Goal: Feedback & Contribution: Contribute content

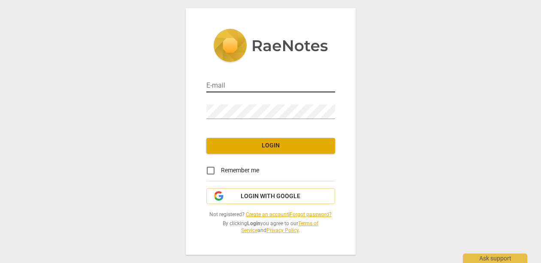
click at [257, 80] on input "email" at bounding box center [270, 86] width 129 height 12
type input "[PERSON_NAME][EMAIL_ADDRESS][DOMAIN_NAME]"
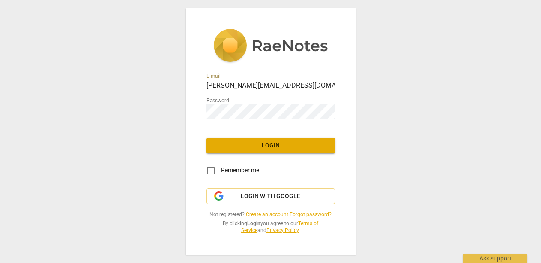
click at [252, 141] on span "Login" at bounding box center [270, 145] width 115 height 9
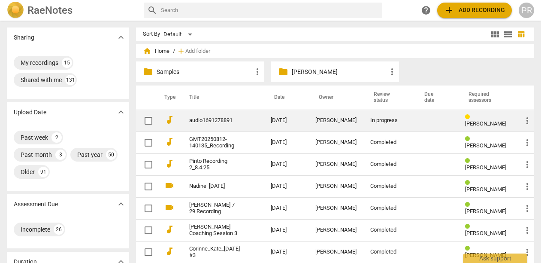
click at [202, 120] on link "audio1691278891" at bounding box center [214, 120] width 51 height 6
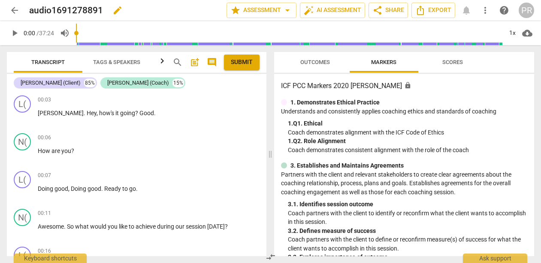
click at [123, 8] on span "edit" at bounding box center [117, 10] width 10 height 10
click at [99, 12] on input "audio1691278891" at bounding box center [109, 10] width 160 height 16
drag, startPoint x: 30, startPoint y: 11, endPoint x: 55, endPoint y: 11, distance: 24.9
click at [56, 11] on input "audio1691278891" at bounding box center [109, 10] width 160 height 16
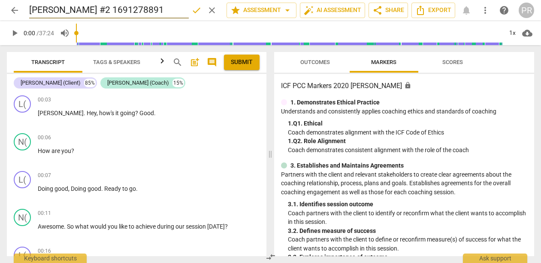
drag, startPoint x: 148, startPoint y: 10, endPoint x: 85, endPoint y: 9, distance: 62.7
click at [85, 9] on input "[PERSON_NAME] #2 1691278891" at bounding box center [109, 10] width 160 height 16
click at [84, 12] on input "[PERSON_NAME] #2 [DATE]" at bounding box center [109, 10] width 160 height 16
click at [86, 12] on input "[PERSON_NAME] #2 [DATE]" at bounding box center [109, 10] width 160 height 16
click at [191, 12] on span "done" at bounding box center [196, 10] width 10 height 10
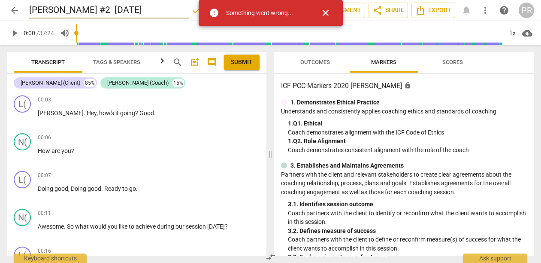
click at [132, 2] on input "[PERSON_NAME] #2 [DATE]" at bounding box center [109, 10] width 160 height 16
click at [89, 9] on input "[PERSON_NAME] #2 [DATE]" at bounding box center [109, 10] width 160 height 16
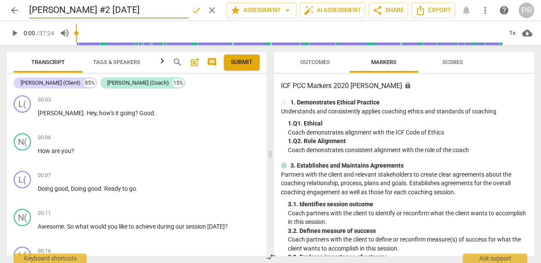
click at [189, 16] on button "done" at bounding box center [196, 10] width 15 height 15
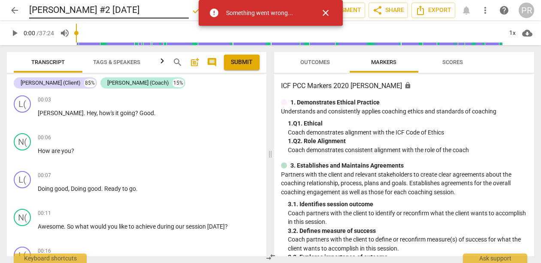
click at [37, 9] on input "[PERSON_NAME] #2 [DATE]" at bounding box center [109, 10] width 160 height 16
click at [46, 9] on input "[PERSON_NAME] #2 [DATE]" at bounding box center [109, 10] width 160 height 16
drag, startPoint x: 85, startPoint y: 10, endPoint x: 140, endPoint y: 7, distance: 55.4
click at [140, 7] on input "[PERSON_NAME] #2 [DATE]" at bounding box center [109, 10] width 160 height 16
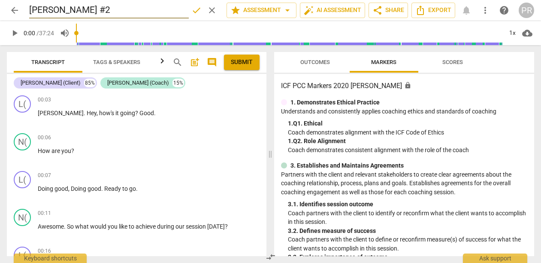
type input "[PERSON_NAME] #2"
click at [191, 11] on span "done" at bounding box center [196, 10] width 10 height 10
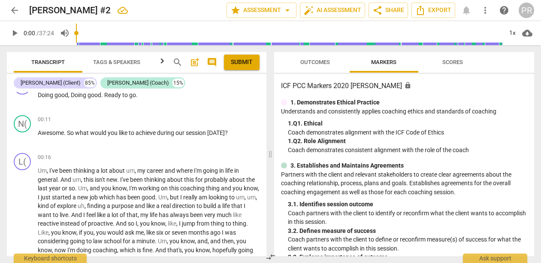
scroll to position [91, 0]
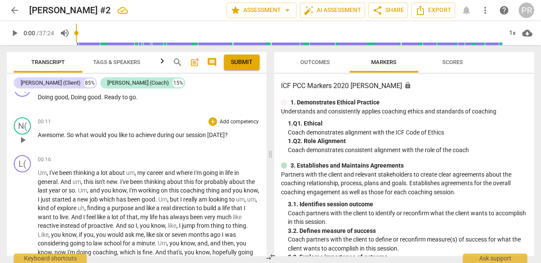
click at [226, 120] on p "Add competency" at bounding box center [239, 122] width 41 height 8
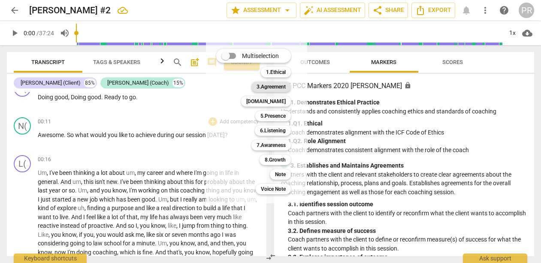
click at [286, 89] on b "3.Agreement" at bounding box center [271, 87] width 29 height 10
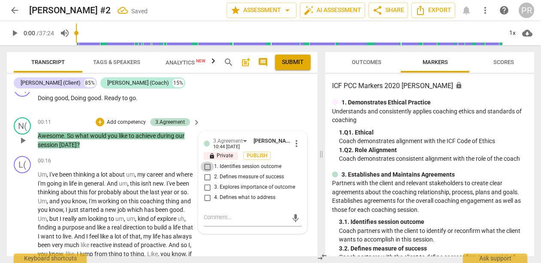
click at [209, 172] on input "1. Identifies session outcome" at bounding box center [207, 166] width 14 height 10
click at [263, 157] on span "Publish" at bounding box center [257, 155] width 13 height 7
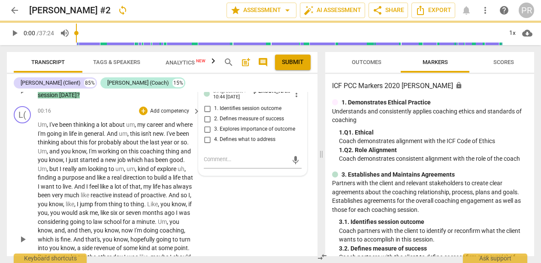
checkbox input "true"
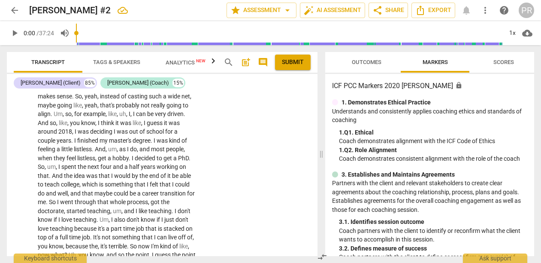
scroll to position [547, 0]
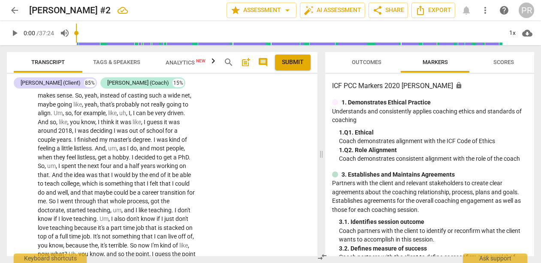
drag, startPoint x: 39, startPoint y: 143, endPoint x: 190, endPoint y: 167, distance: 152.6
click at [190, 35] on p "Okay . Um , well , I can understand how that would be weighing on you and that …" at bounding box center [117, 4] width 158 height 62
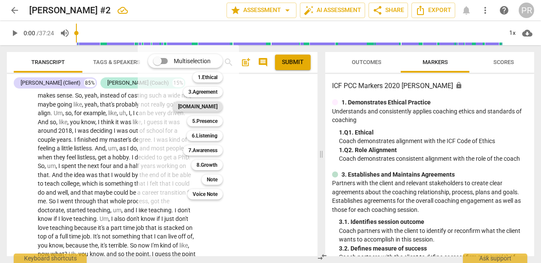
click at [218, 108] on b "[DOMAIN_NAME]" at bounding box center [197, 106] width 39 height 10
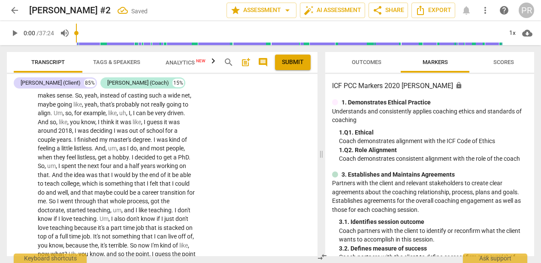
scroll to position [548, 0]
click at [205, 23] on input "2. Shows support and empathy" at bounding box center [207, 17] width 14 height 10
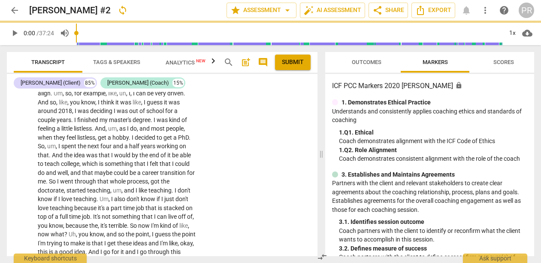
scroll to position [571, 0]
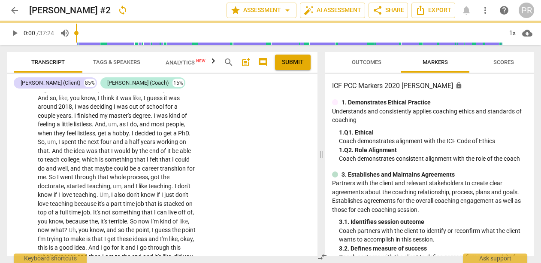
checkbox input "true"
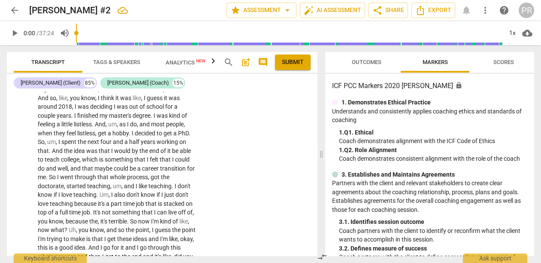
drag, startPoint x: 145, startPoint y: 187, endPoint x: 171, endPoint y: 206, distance: 32.8
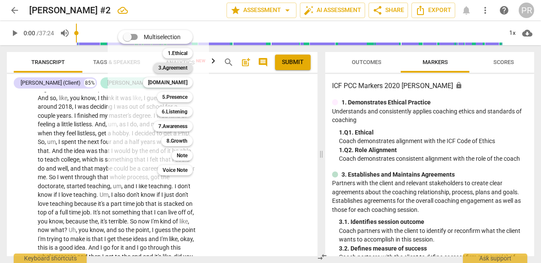
click at [188, 68] on b "3.Agreement" at bounding box center [172, 68] width 29 height 10
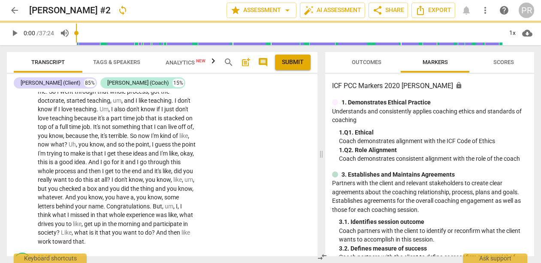
checkbox input "true"
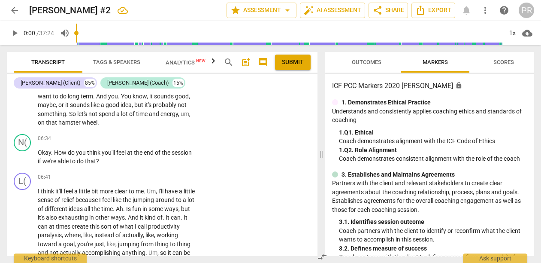
scroll to position [1117, 0]
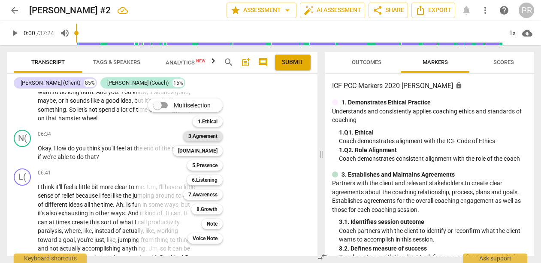
click at [218, 136] on b "3.Agreement" at bounding box center [202, 136] width 29 height 10
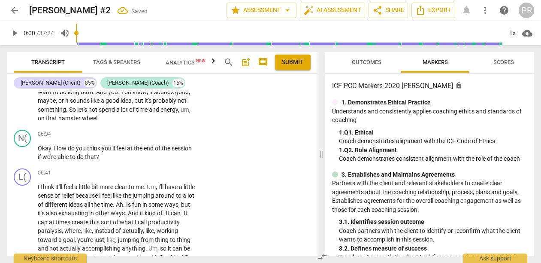
scroll to position [1239, 0]
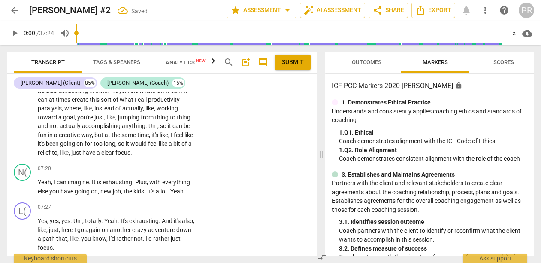
checkbox input "true"
type textarea "C"
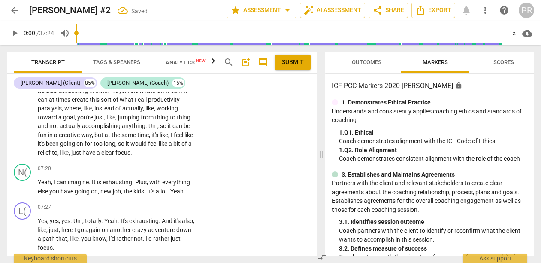
type textarea "Co"
type textarea "Con"
type textarea "Conf"
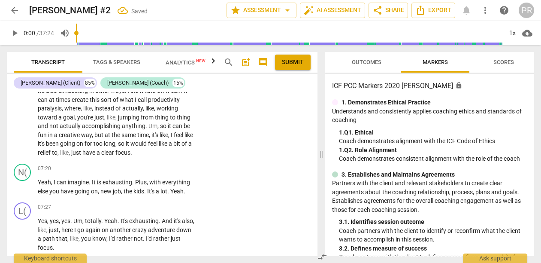
type textarea "Conf"
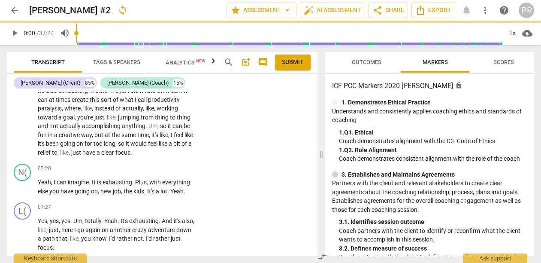
type textarea "Confi"
type textarea "Confir"
type textarea "Confirm"
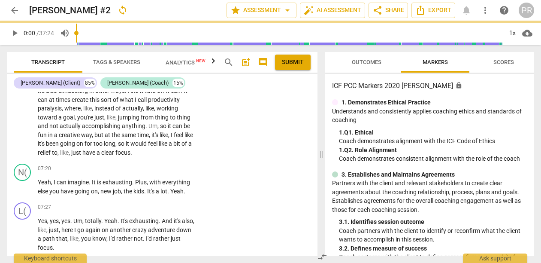
type textarea "Confirm"
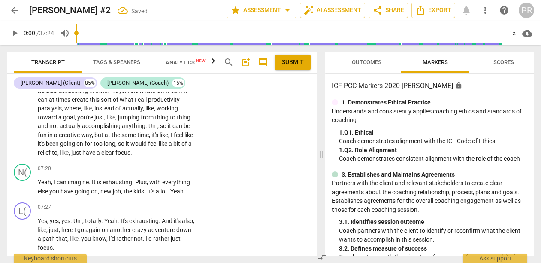
type textarea "Confirms"
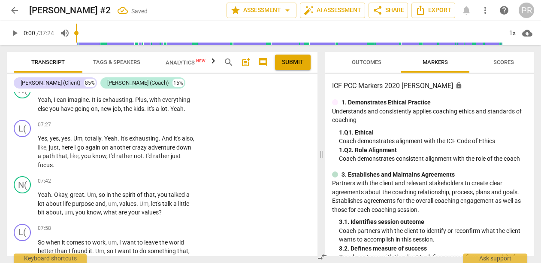
scroll to position [1325, 0]
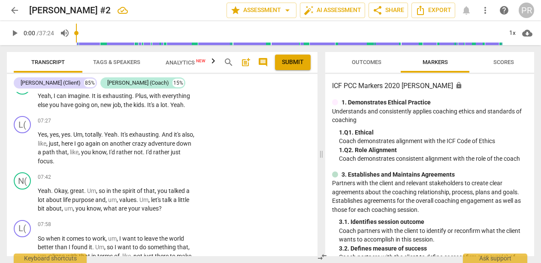
drag, startPoint x: 82, startPoint y: 157, endPoint x: 104, endPoint y: 175, distance: 29.0
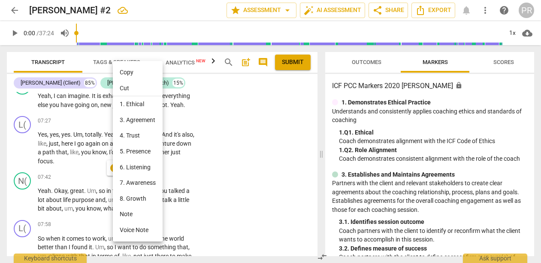
click at [135, 222] on li "Note" at bounding box center [138, 214] width 50 height 16
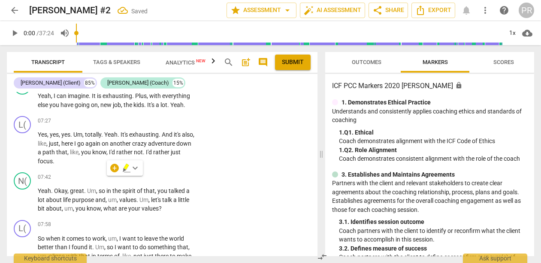
type textarea "H"
type textarea "HE"
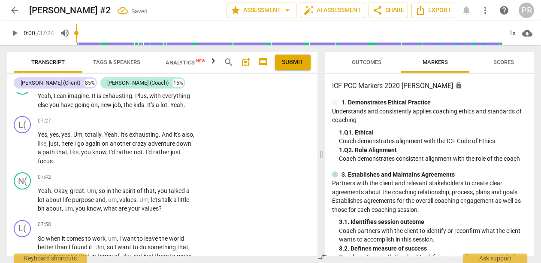
type textarea "HER"
type textarea "HER G"
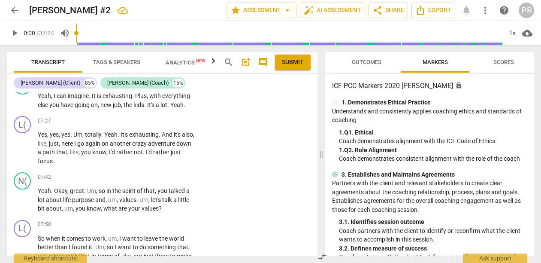
type textarea "HER G"
type textarea "HER GO"
type textarea "HER GOA"
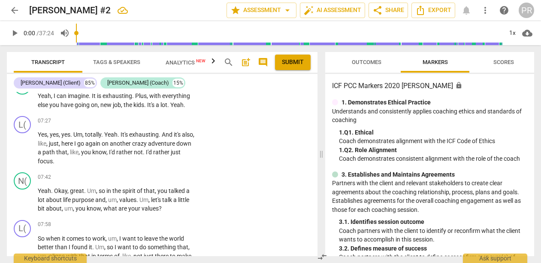
type textarea "HER GOAL"
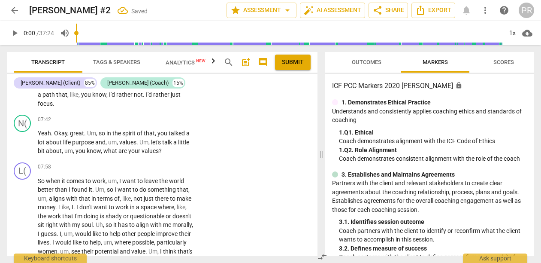
scroll to position [1387, 0]
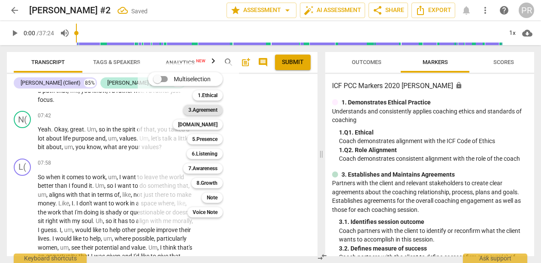
click at [216, 109] on b "3.Agreement" at bounding box center [202, 110] width 29 height 10
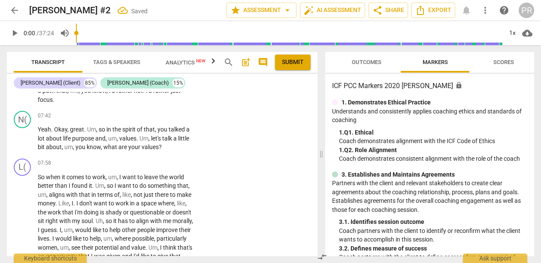
scroll to position [1483, 0]
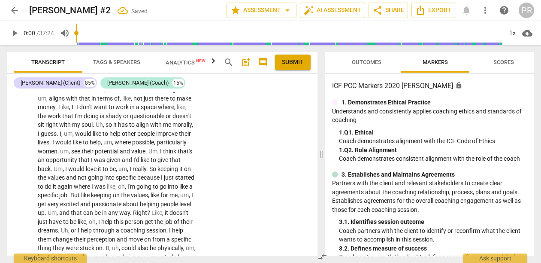
checkbox input "true"
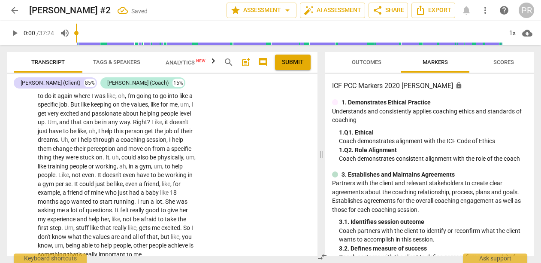
scroll to position [1574, 0]
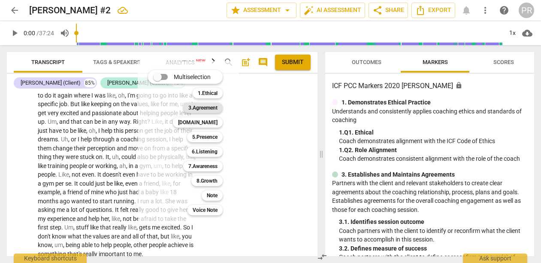
click at [218, 109] on b "3.Agreement" at bounding box center [202, 108] width 29 height 10
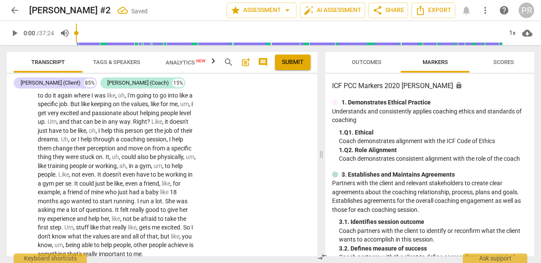
scroll to position [1668, 0]
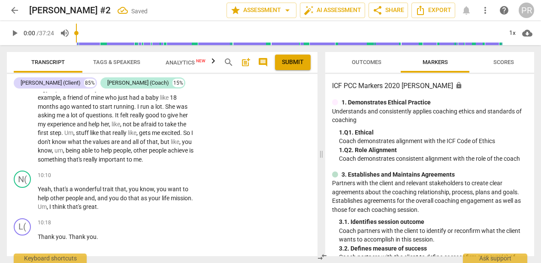
checkbox input "true"
type textarea "E"
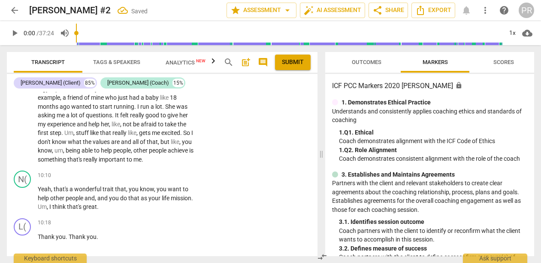
type textarea "EX"
type textarea "EXE"
type textarea "EXEC"
type textarea "EXE"
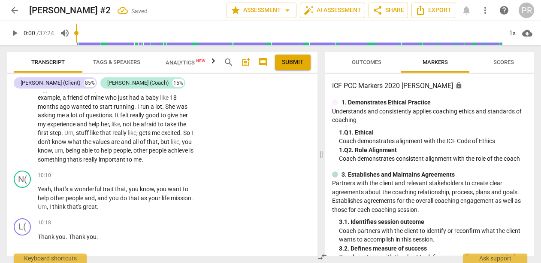
type textarea "EXE"
type textarea "EX"
type textarea "EXC"
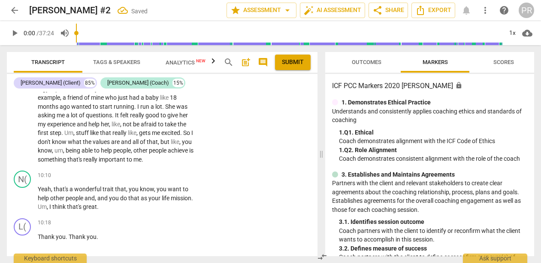
type textarea "EXCE"
type textarea "EXCEK"
type textarea "EXCEKL"
type textarea "EXCEKLK"
type textarea "EXCEKLKL"
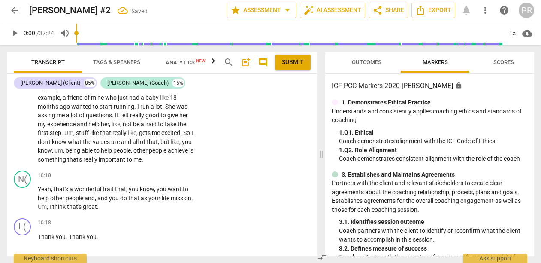
type textarea "EXCEKLKL"
type textarea "EXCEKLKLE"
type textarea "EXCEKLKLEN"
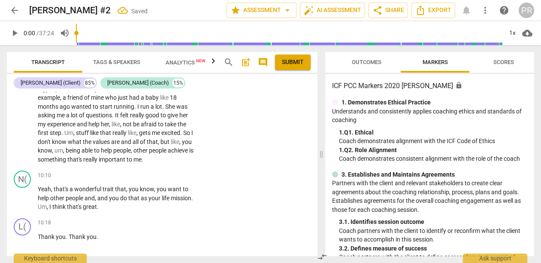
type textarea "EXCEKLKLENT"
type textarea "EXCEKLKLENT!"
type textarea "EXCEKLKLENT!!"
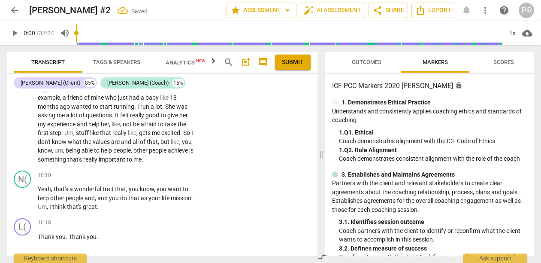
type textarea "EXCEKLKLENT!!"
type textarea "EXCEKLKLENT!!!"
type textarea "EXCEKLKLENT!!!!"
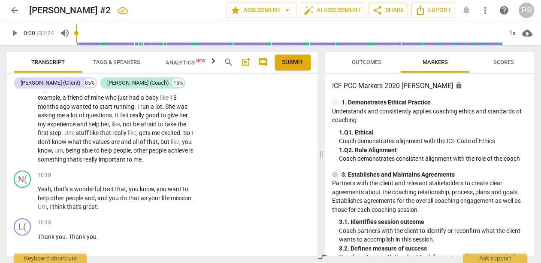
type textarea "EXCEKKLENT!!!!"
type textarea "EXCEKLENT!!!!"
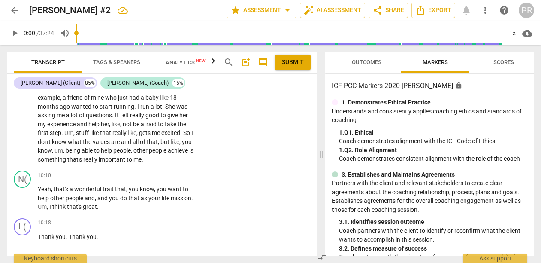
type textarea "EXCKLENT!!!!"
type textarea "EXCEKLENT!!!!"
type textarea "EXCElKLENT!!!!"
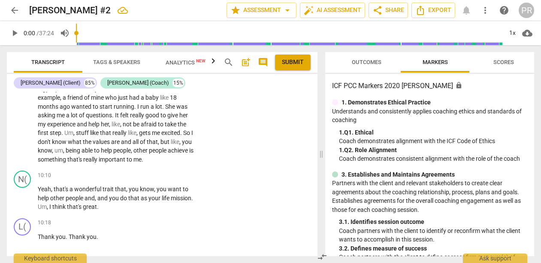
type textarea "EXCElKLENT!!!!"
type textarea "EXCEllKLENT!!!!"
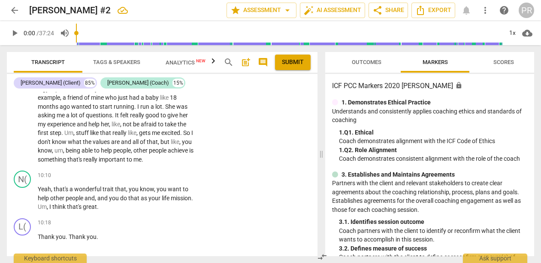
type textarea "EXCEllLENT!!!!"
type textarea "EXCElLENT!!!!"
type textarea "EXCELENT!!!!"
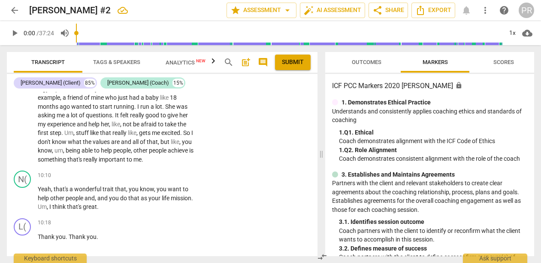
type textarea "EXCELENT!!!!"
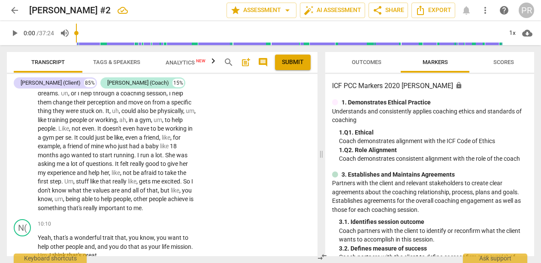
scroll to position [1606, 0]
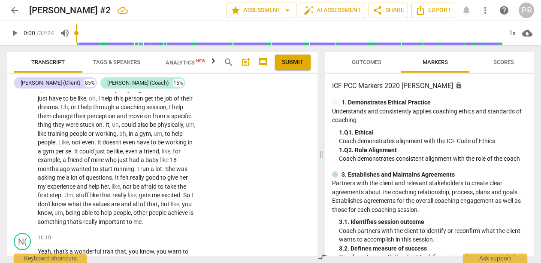
click at [296, 137] on li "Edit" at bounding box center [303, 133] width 30 height 16
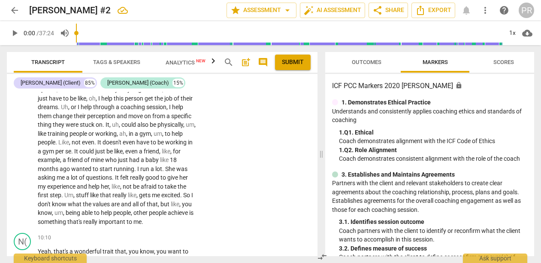
type textarea "EXCELLENT!!!!"
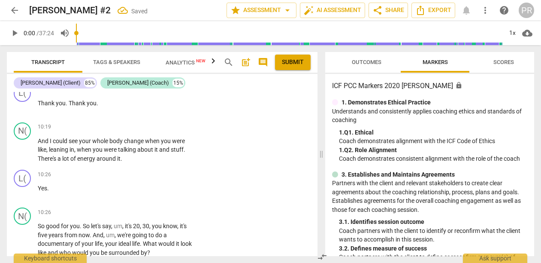
scroll to position [1802, 0]
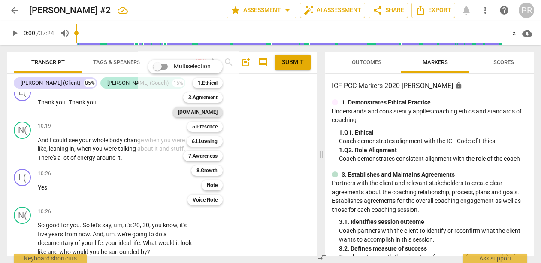
click at [218, 110] on b "[DOMAIN_NAME]" at bounding box center [197, 112] width 39 height 10
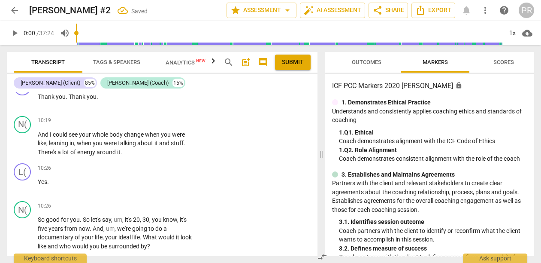
scroll to position [1809, 0]
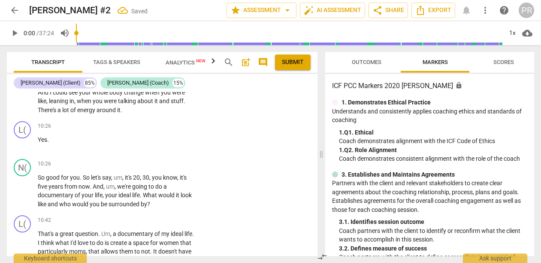
scroll to position [1851, 0]
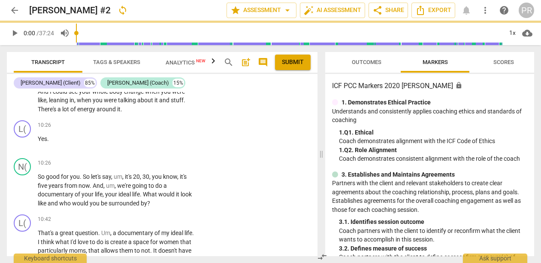
checkbox input "true"
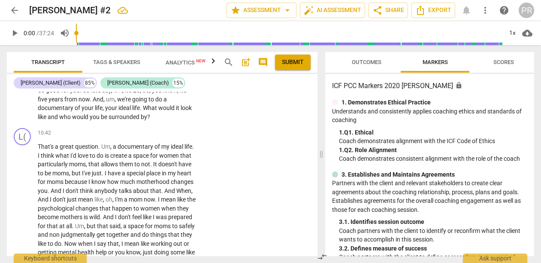
scroll to position [1938, 0]
drag, startPoint x: 40, startPoint y: 133, endPoint x: 129, endPoint y: 165, distance: 94.7
drag, startPoint x: 134, startPoint y: 166, endPoint x: 33, endPoint y: 123, distance: 110.2
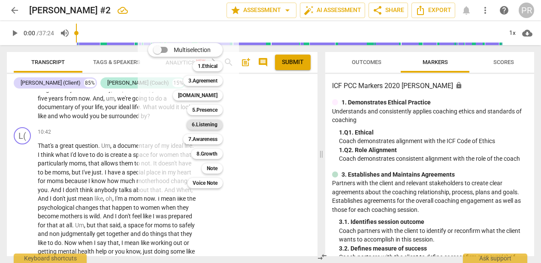
click at [210, 125] on b "6.Listening" at bounding box center [205, 124] width 26 height 10
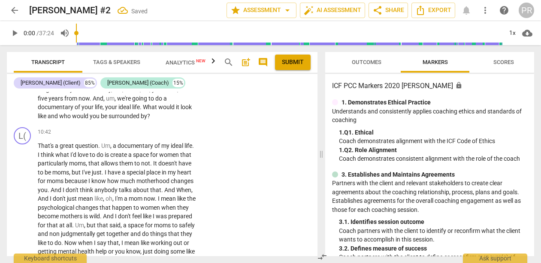
scroll to position [2027, 0]
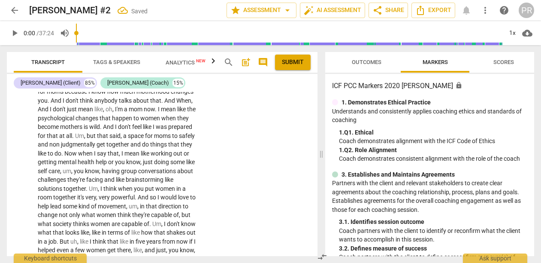
checkbox input "true"
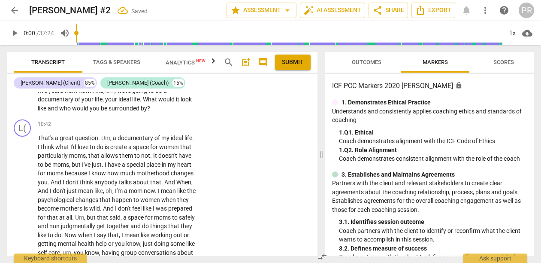
scroll to position [1942, 0]
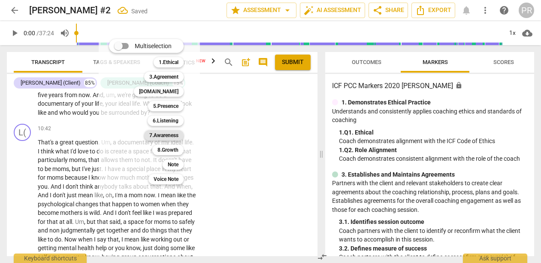
click at [177, 135] on b "7.Awareness" at bounding box center [163, 135] width 29 height 10
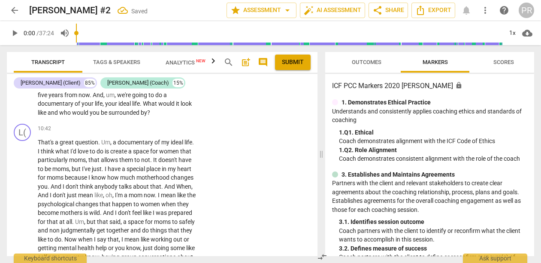
scroll to position [1950, 0]
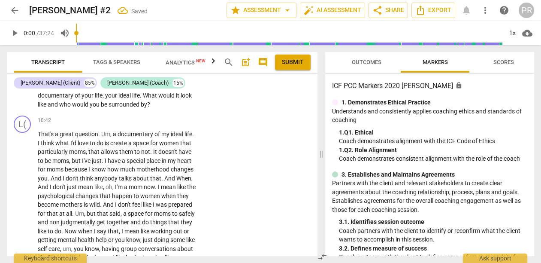
checkbox input "false"
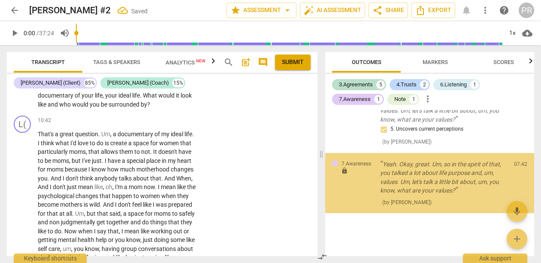
scroll to position [649, 0]
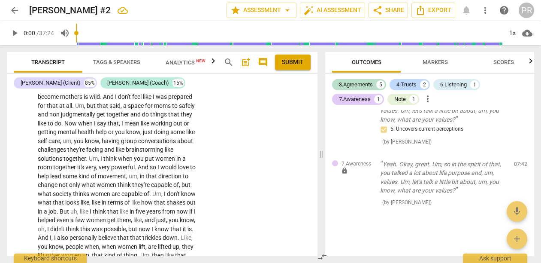
scroll to position [2068, 0]
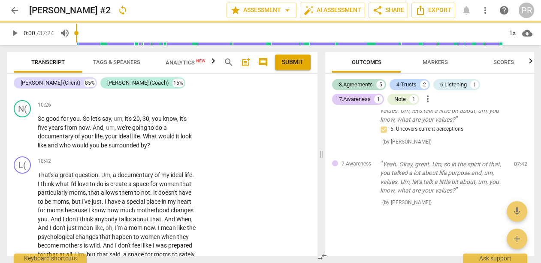
checkbox input "true"
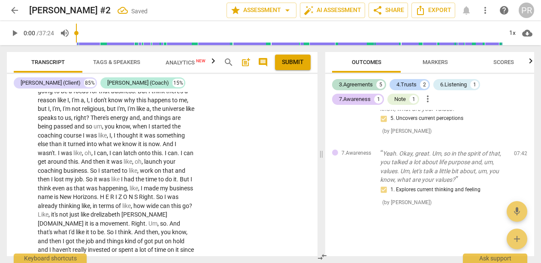
scroll to position [2476, 0]
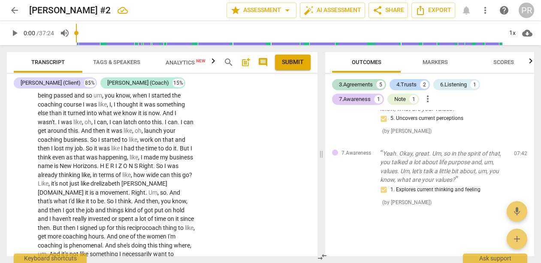
drag, startPoint x: 39, startPoint y: 141, endPoint x: 66, endPoint y: 174, distance: 42.1
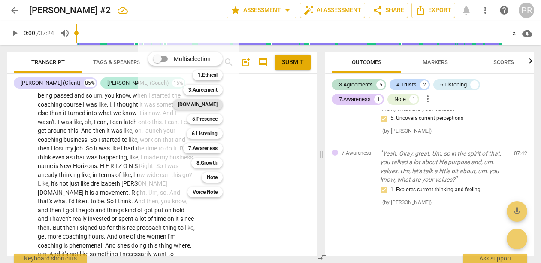
click at [218, 103] on b "[DOMAIN_NAME]" at bounding box center [197, 104] width 39 height 10
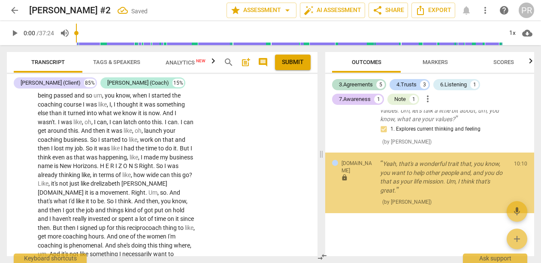
scroll to position [751, 0]
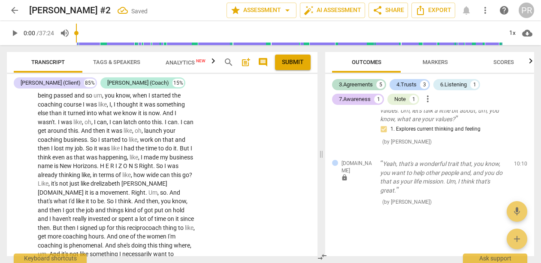
checkbox input "true"
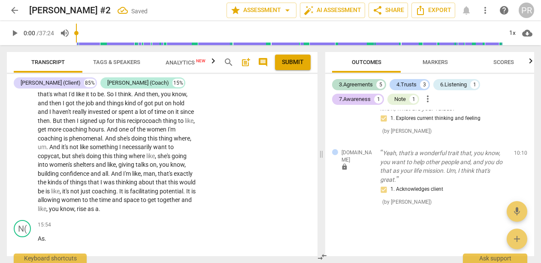
scroll to position [2583, 0]
drag, startPoint x: 39, startPoint y: 137, endPoint x: 74, endPoint y: 167, distance: 46.3
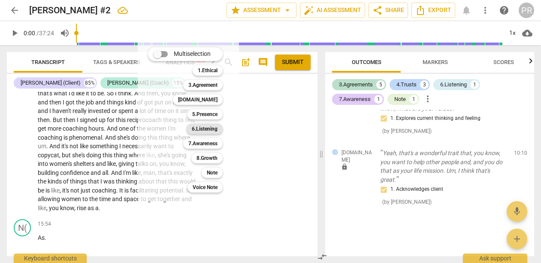
click at [218, 132] on b "6.Listening" at bounding box center [205, 129] width 26 height 10
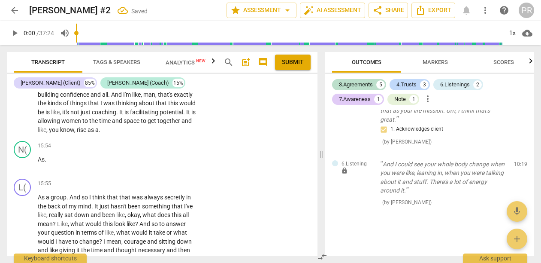
scroll to position [2657, 0]
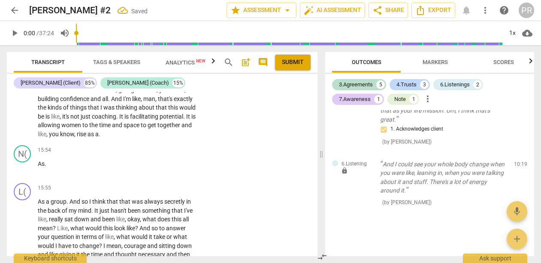
checkbox input "true"
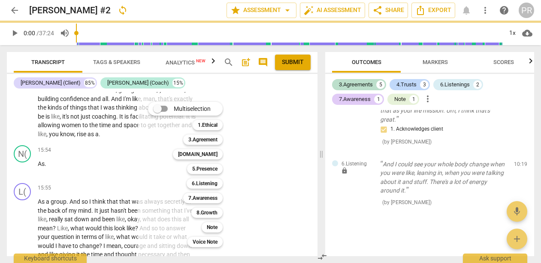
click at [113, 223] on div at bounding box center [270, 131] width 541 height 263
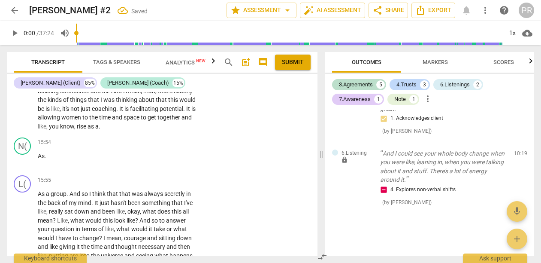
scroll to position [2678, 0]
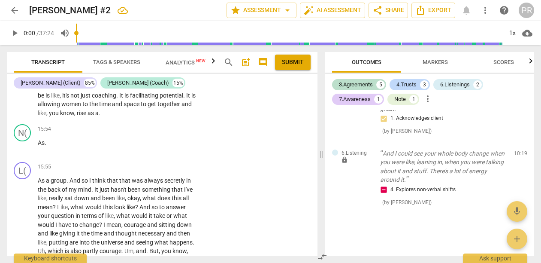
drag, startPoint x: 154, startPoint y: 153, endPoint x: 178, endPoint y: 182, distance: 37.5
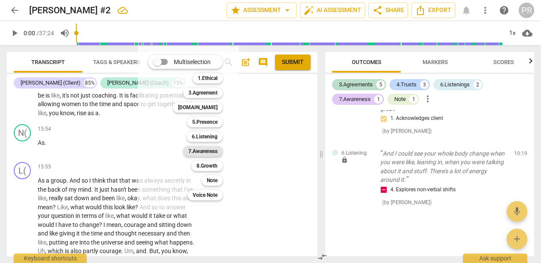
click at [218, 151] on b "7.Awareness" at bounding box center [202, 151] width 29 height 10
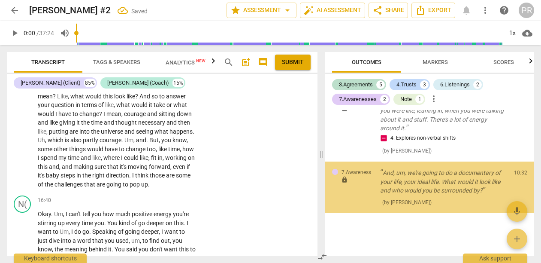
scroll to position [2790, 0]
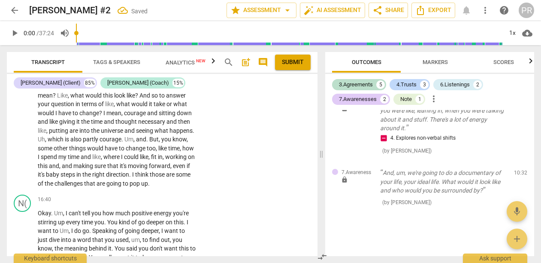
checkbox input "true"
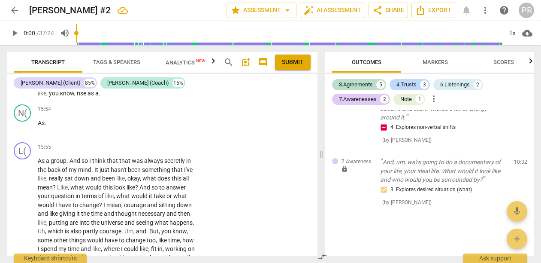
scroll to position [2685, 0]
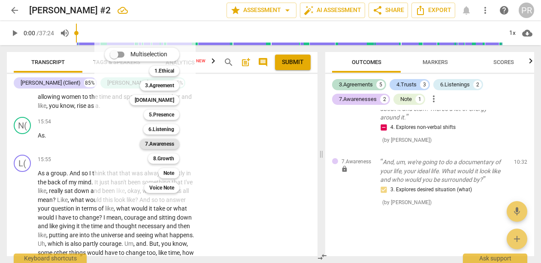
click at [174, 143] on b "7.Awareness" at bounding box center [159, 144] width 29 height 10
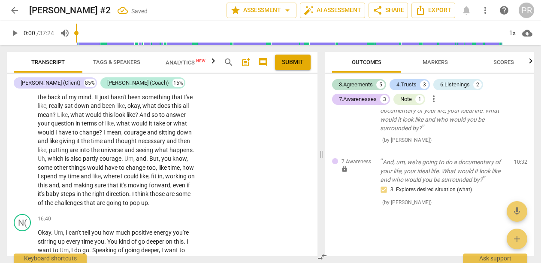
scroll to position [2767, 0]
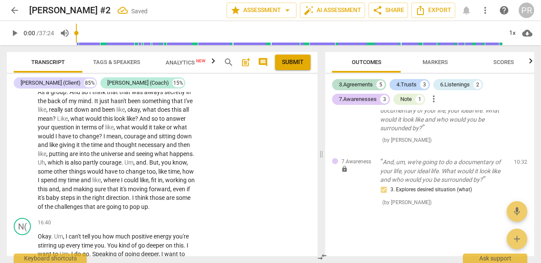
checkbox input "true"
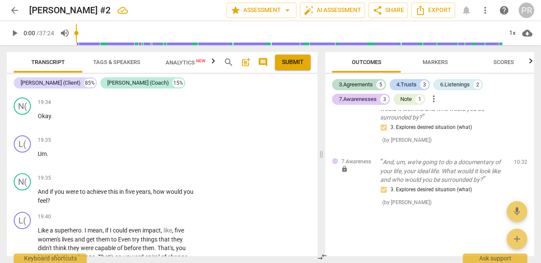
scroll to position [3301, 0]
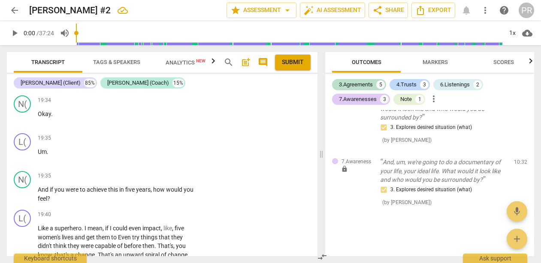
drag, startPoint x: 62, startPoint y: 152, endPoint x: 89, endPoint y: 165, distance: 30.1
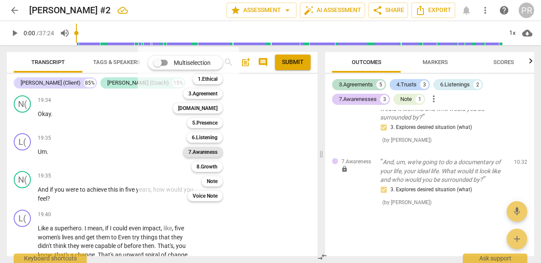
click at [218, 152] on b "7.Awareness" at bounding box center [202, 152] width 29 height 10
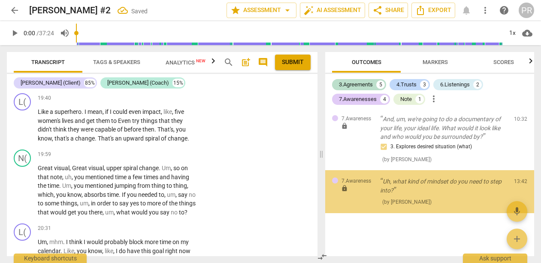
scroll to position [3417, 0]
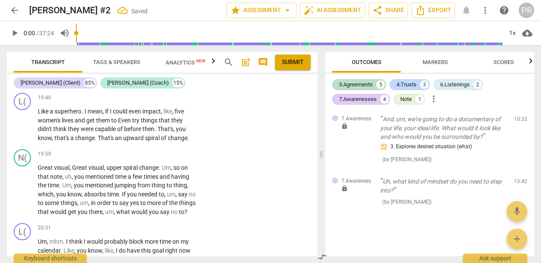
checkbox input "true"
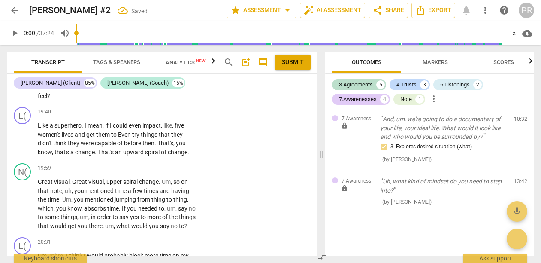
checkbox input "true"
checkbox input "false"
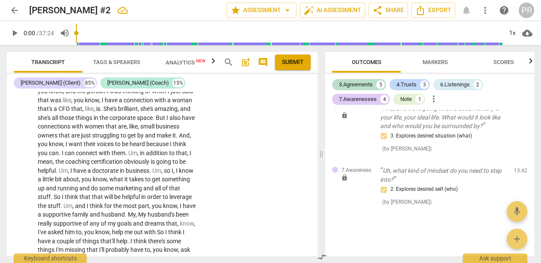
scroll to position [4122, 0]
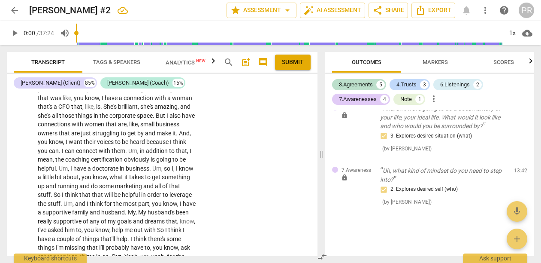
drag, startPoint x: 127, startPoint y: 173, endPoint x: 179, endPoint y: 222, distance: 71.1
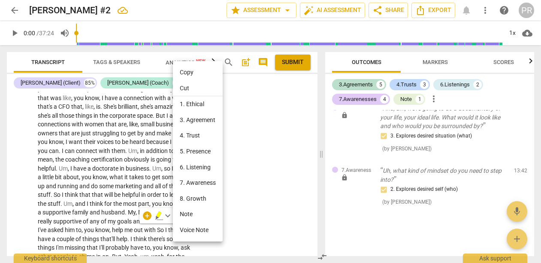
click at [200, 174] on li "6. Listening" at bounding box center [198, 167] width 50 height 16
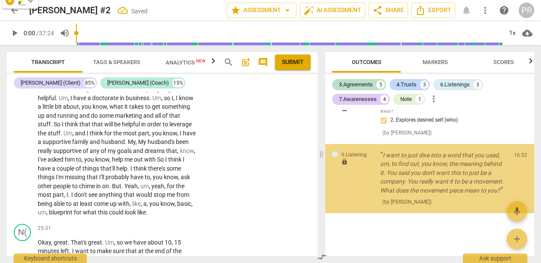
scroll to position [4167, 0]
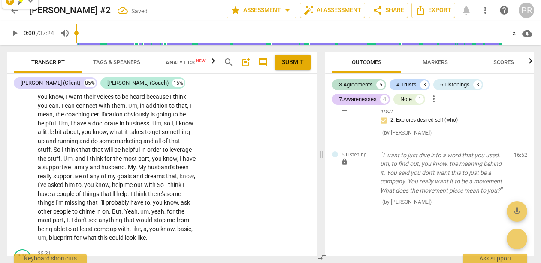
checkbox input "true"
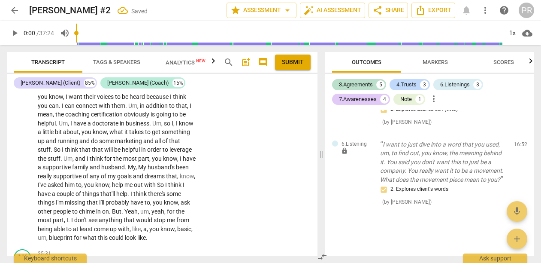
type textarea "B"
type textarea "BR"
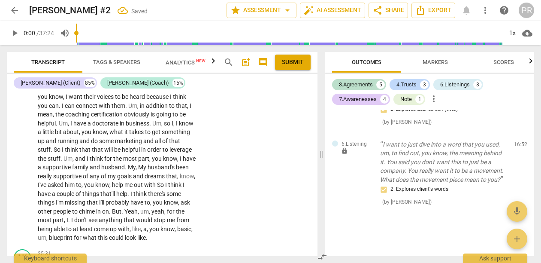
type textarea "BRI"
type textarea "BRIL"
type textarea "[PERSON_NAME]"
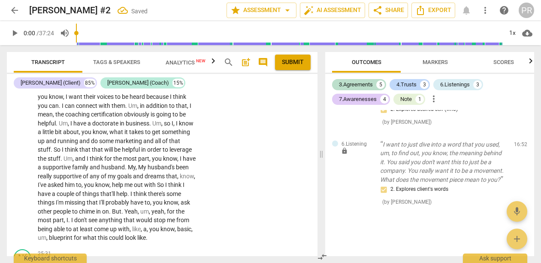
type textarea "[PERSON_NAME]"
type textarea "BRILLI"
type textarea "BRILLIA"
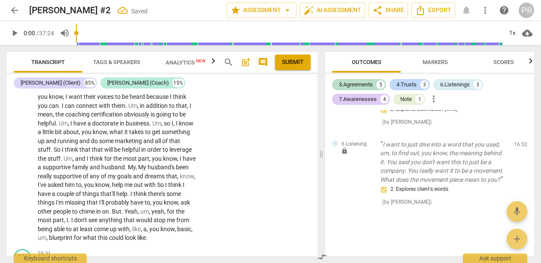
type textarea "BRILLIAN"
type textarea "BRILLIANT"
type textarea "BRILLIANT!"
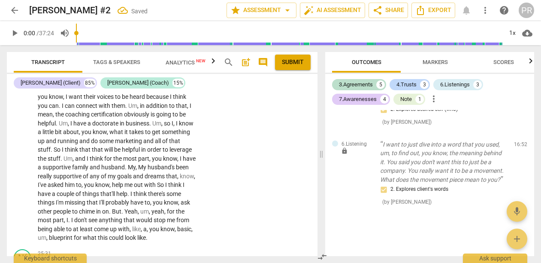
type textarea "BRILLIANT!"
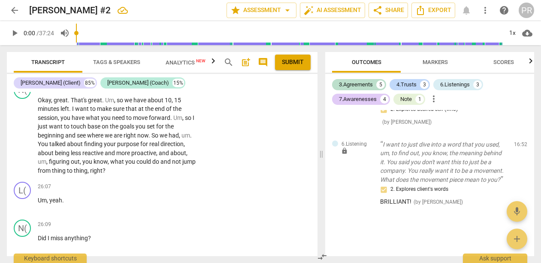
scroll to position [4351, 0]
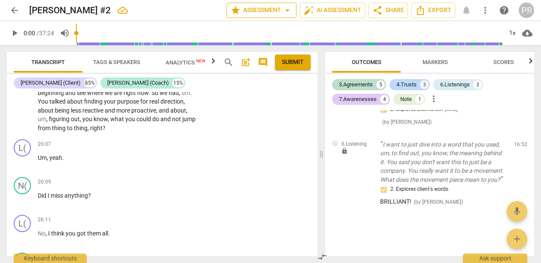
scroll to position [4230, 0]
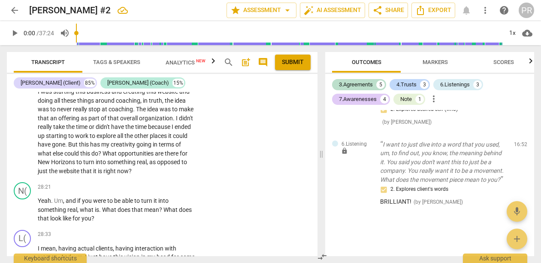
scroll to position [4799, 0]
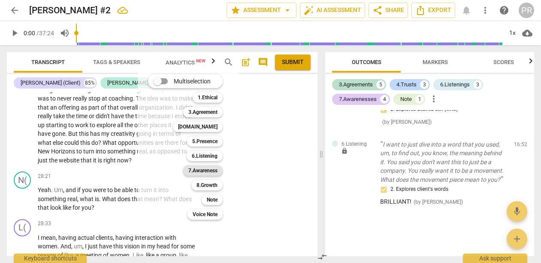
click at [218, 168] on b "7.Awareness" at bounding box center [202, 170] width 29 height 10
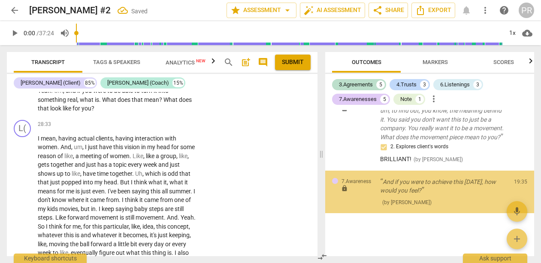
scroll to position [4848, 0]
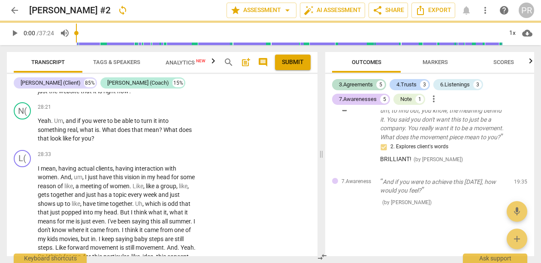
scroll to position [4875, 0]
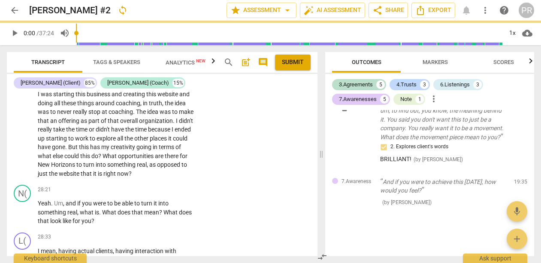
checkbox input "true"
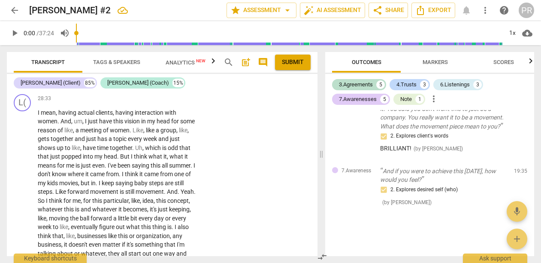
scroll to position [4921, 0]
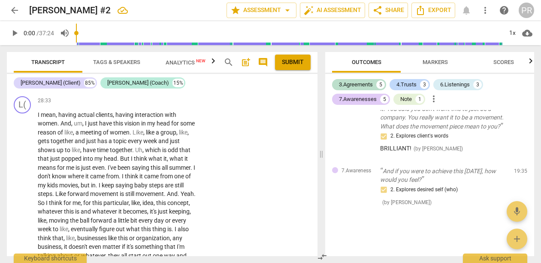
drag, startPoint x: 39, startPoint y: 160, endPoint x: 192, endPoint y: 155, distance: 152.9
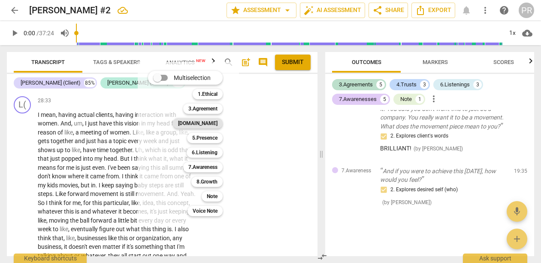
click at [218, 121] on b "[DOMAIN_NAME]" at bounding box center [197, 123] width 39 height 10
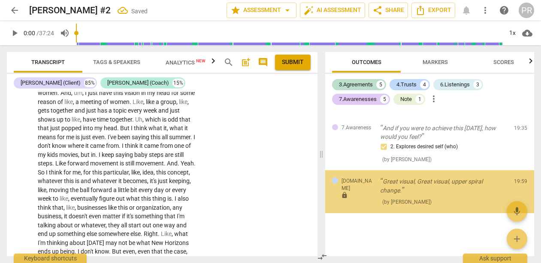
scroll to position [4906, 0]
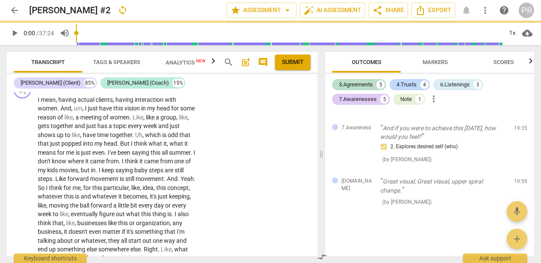
scroll to position [4962, 0]
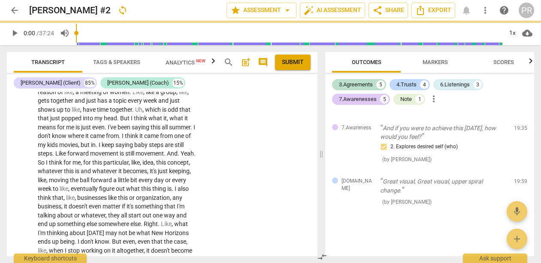
checkbox input "true"
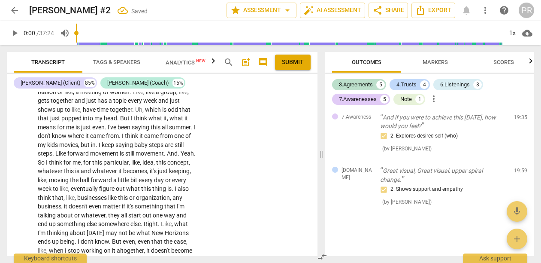
drag, startPoint x: 119, startPoint y: 163, endPoint x: 153, endPoint y: 199, distance: 49.5
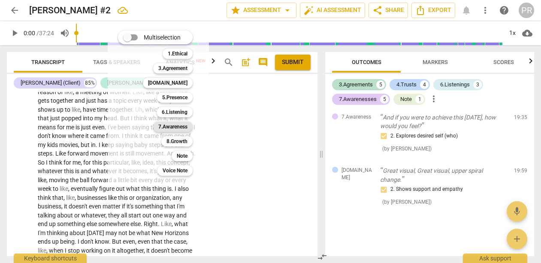
click at [188, 126] on b "7.Awareness" at bounding box center [172, 126] width 29 height 10
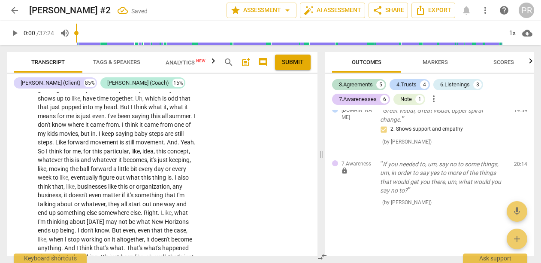
scroll to position [5094, 0]
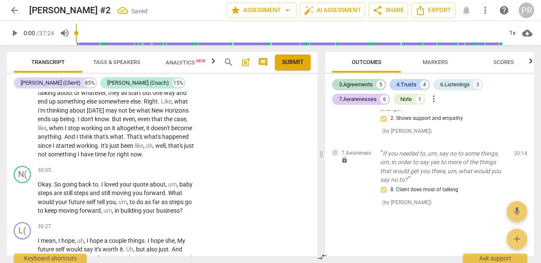
checkbox input "false"
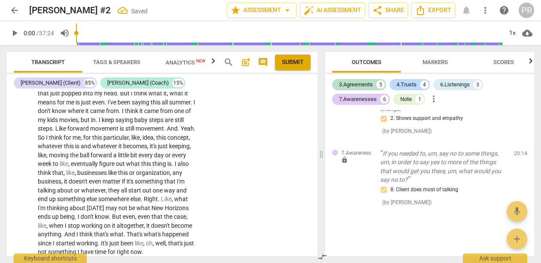
scroll to position [4985, 0]
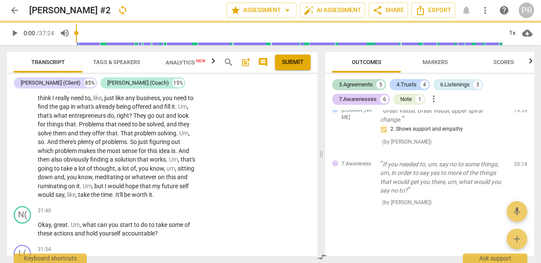
checkbox input "true"
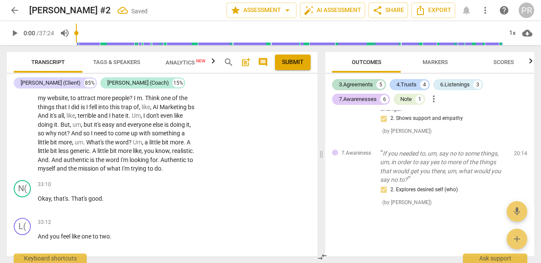
scroll to position [5571, 0]
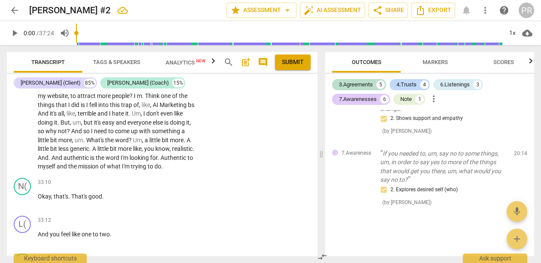
drag, startPoint x: 181, startPoint y: 155, endPoint x: 181, endPoint y: 184, distance: 28.8
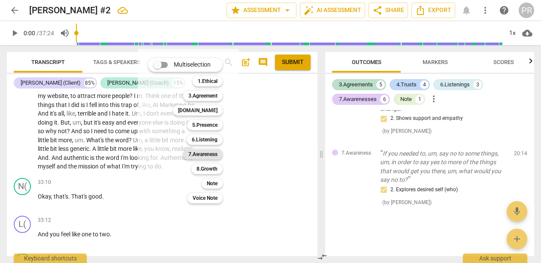
click at [218, 153] on b "7.Awareness" at bounding box center [202, 154] width 29 height 10
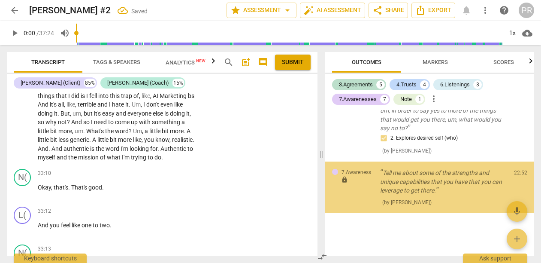
scroll to position [5575, 0]
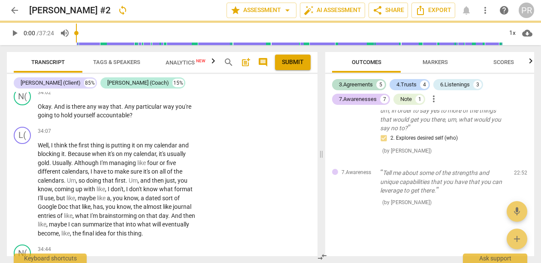
checkbox input "true"
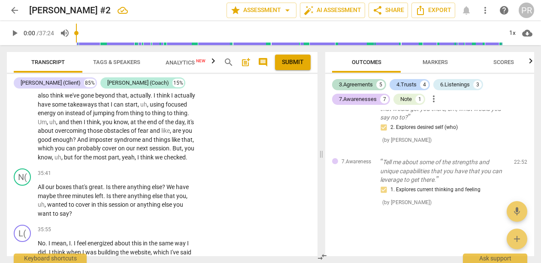
scroll to position [6276, 0]
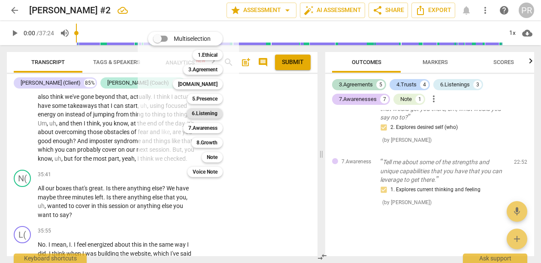
click at [218, 114] on b "6.Listening" at bounding box center [205, 113] width 26 height 10
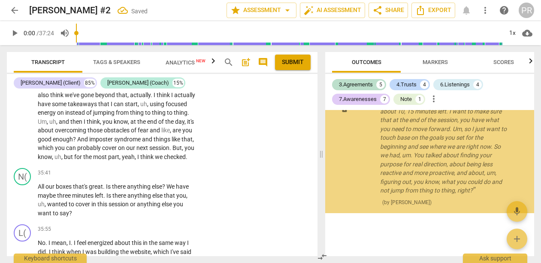
scroll to position [6356, 0]
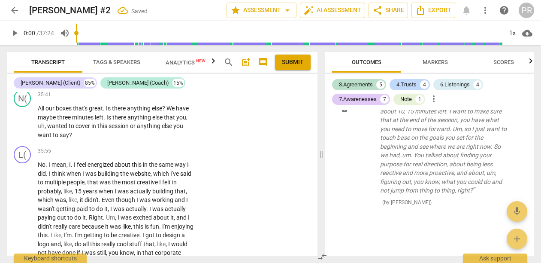
checkbox input "true"
type textarea "d"
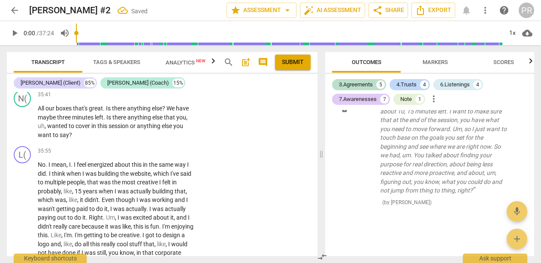
type textarea "do"
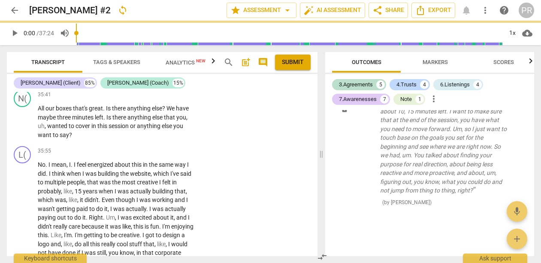
type textarea "don"
type textarea "dont"
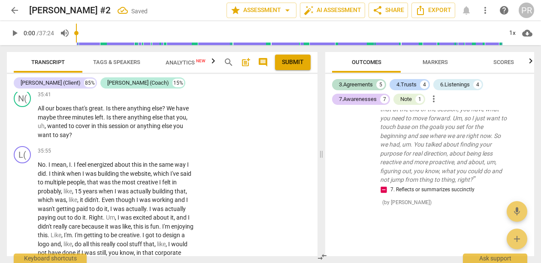
type textarea "dont s"
type textarea "dont su"
type textarea "dont sum"
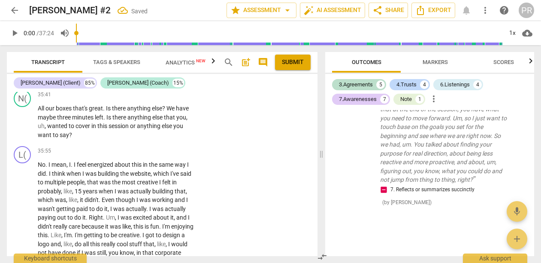
type textarea "dont sum"
type textarea "dont summ"
type textarea "dont summa"
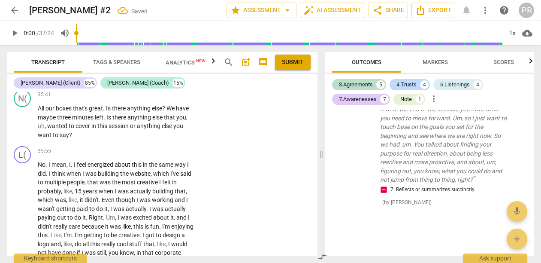
type textarea "dont summar"
type textarea "dont summari"
type textarea "dont summariz"
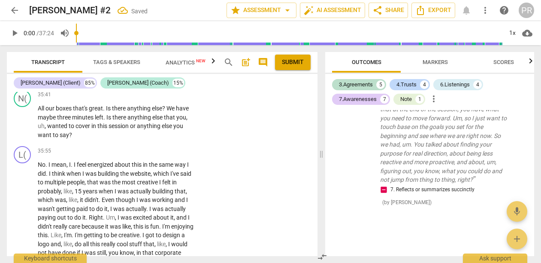
type textarea "dont summariz"
type textarea "dont summarize"
type textarea "dont summarize t"
type textarea "dont summarize th"
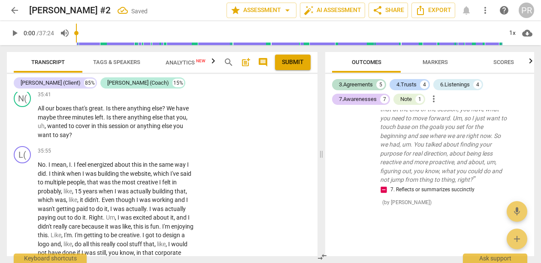
type textarea "dont summarize the"
type textarea "dont summarize thei"
type textarea "dont summarize their"
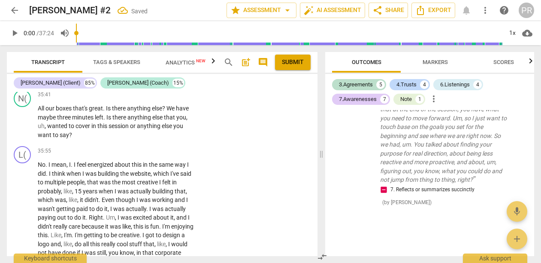
type textarea "dont summarize their"
type textarea "dont summarize their p"
type textarea "dont summarize their pr"
type textarea "dont summarize their pro"
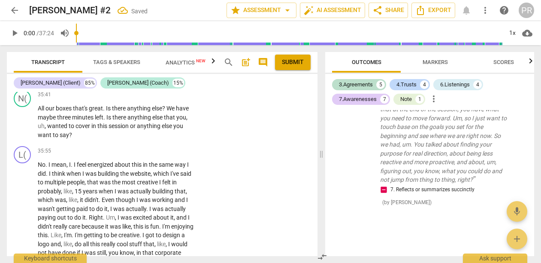
type textarea "dont summarize their prog"
type textarea "dont summarize their progr"
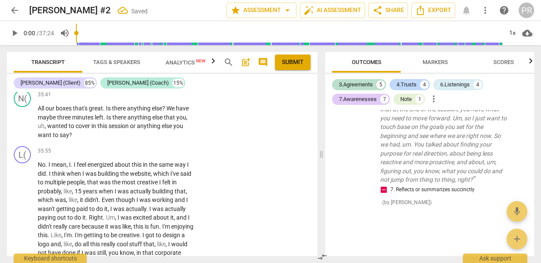
type textarea "dont summarize their progre"
type textarea "dont summarize their progres"
type textarea "dont summarize their progress"
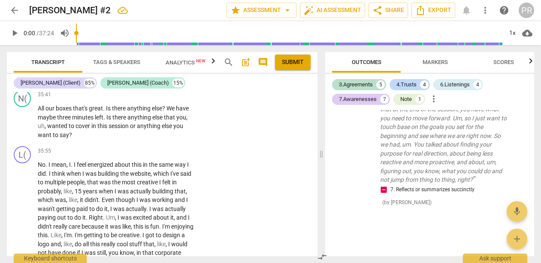
type textarea "dont summarize their progress"
type textarea "dont summarize their progress,"
type textarea "dont summarize their progress, r"
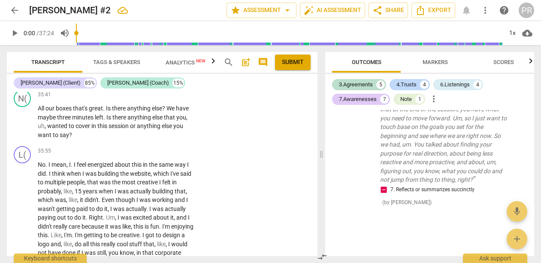
type textarea "dont summarize their progress, ra"
type textarea "dont summarize their progress, rat"
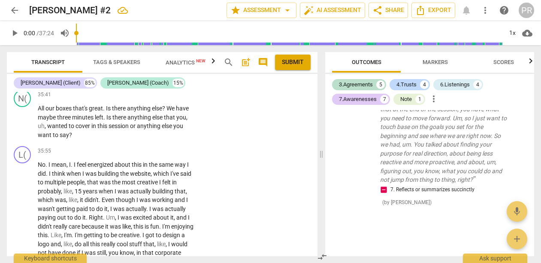
type textarea "dont summarize their progress, rath"
type textarea "dont summarize their progress, rathe"
type textarea "dont summarize their progress, rather"
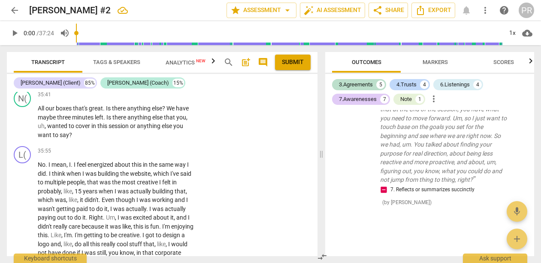
type textarea "dont summarize their progress, rather"
type textarea "dont summarize their progress, rather a"
type textarea "dont summarize their progress, rather as"
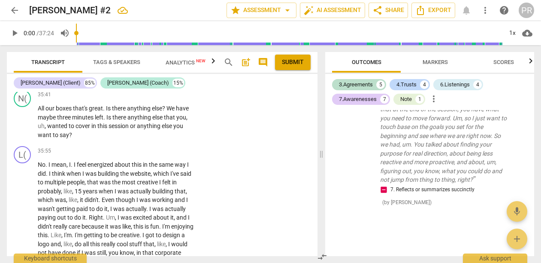
type textarea "dont summarize their progress, rather ask"
type textarea "dont summarize their progress, rather ask t"
type textarea "dont summarize their progress, rather ask th"
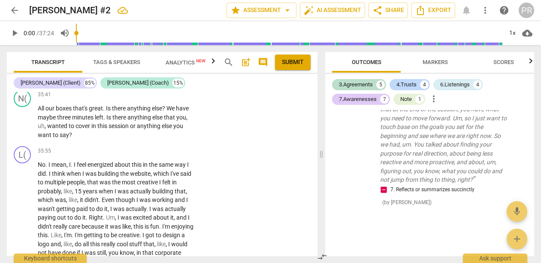
type textarea "dont summarize their progress, rather ask th"
type textarea "dont summarize their progress, rather ask the"
type textarea "dont summarize their progress, rather ask them"
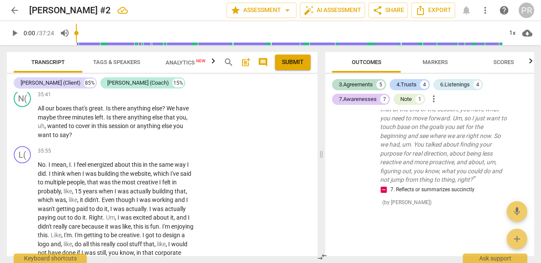
type textarea "dont summarize their progress, rather ask them a"
type textarea "dont summarize their progress, rather ask them ab"
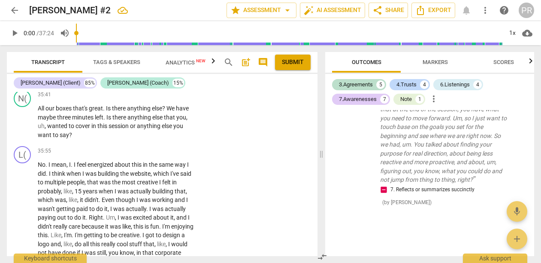
type textarea "dont summarize their progress, rather ask them abo"
type textarea "dont summarize their progress, rather ask them abou"
type textarea "dont summarize their progress, rather ask them about"
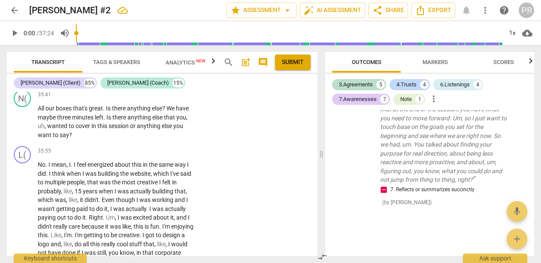
type textarea "dont summarize their progress, rather ask them about"
type textarea "dont summarize their progress, rather ask them about i"
type textarea "dont summarize their progress, rather ask them about it"
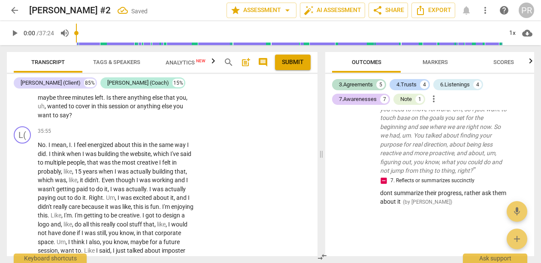
scroll to position [6386, 0]
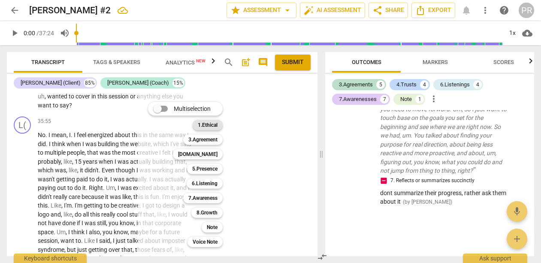
click at [223, 124] on div "1.Ethical" at bounding box center [208, 125] width 30 height 10
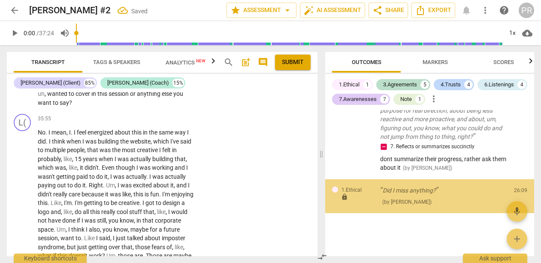
scroll to position [1794, 0]
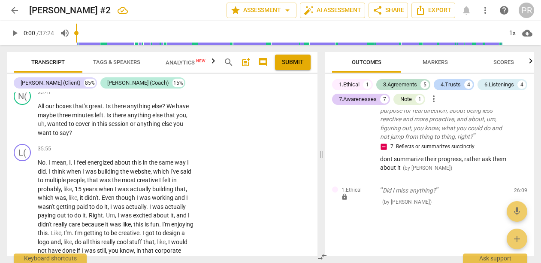
scroll to position [6467, 0]
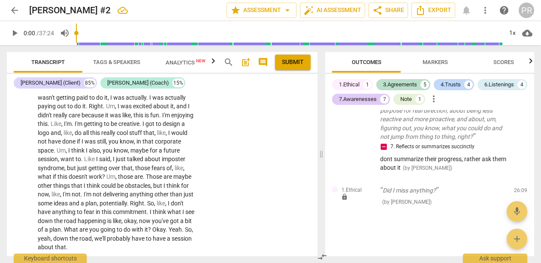
click at [307, 137] on li "Delete" at bounding box center [303, 132] width 30 height 16
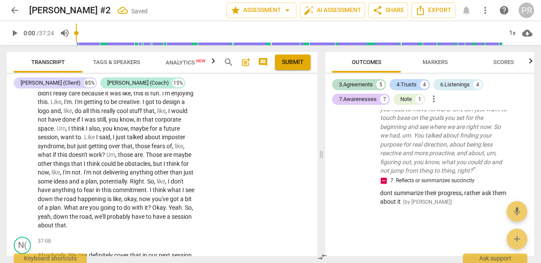
scroll to position [6481, 0]
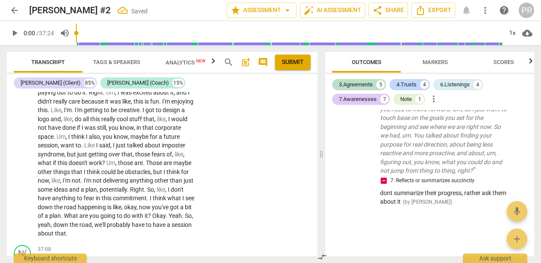
drag, startPoint x: 39, startPoint y: 171, endPoint x: 92, endPoint y: 180, distance: 54.1
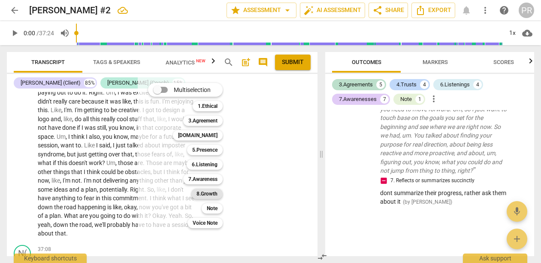
click at [218, 195] on b "8.Growth" at bounding box center [207, 193] width 21 height 10
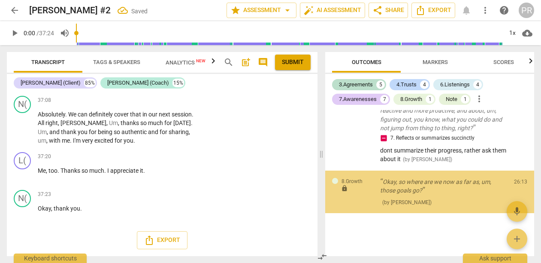
scroll to position [6616, 0]
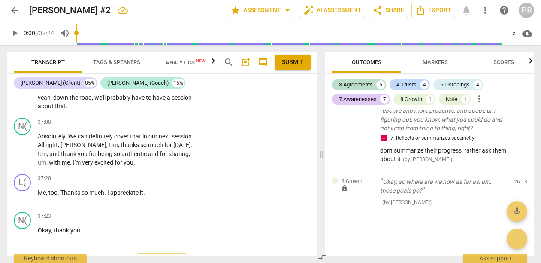
checkbox input "false"
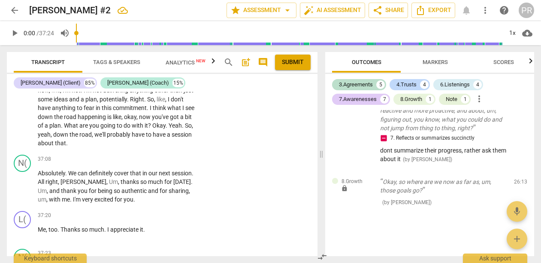
scroll to position [6562, 0]
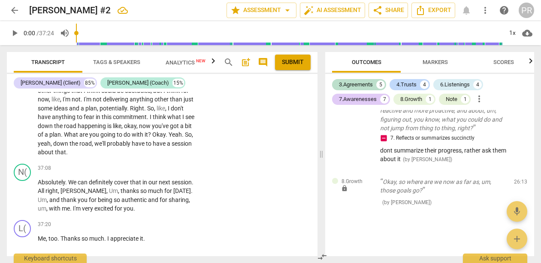
checkbox input "true"
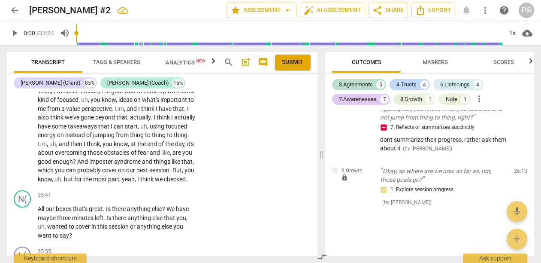
scroll to position [6298, 0]
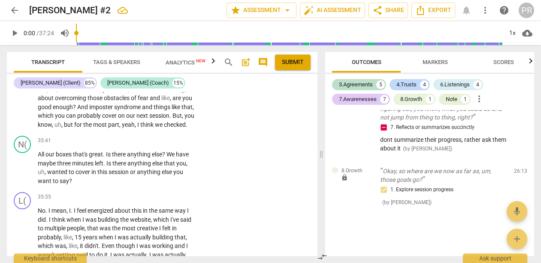
scroll to position [6312, 0]
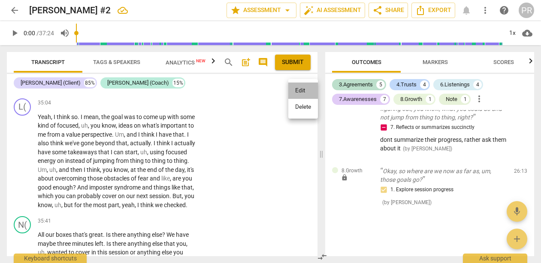
click at [295, 94] on li "Edit" at bounding box center [303, 90] width 30 height 16
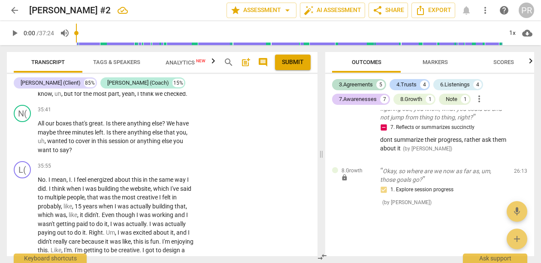
scroll to position [0, 0]
drag, startPoint x: 203, startPoint y: 175, endPoint x: 284, endPoint y: 188, distance: 82.1
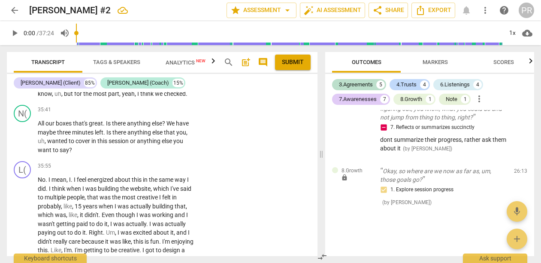
scroll to position [0, 0]
type textarea "It sounds to"
type textarea "It sounds to me that"
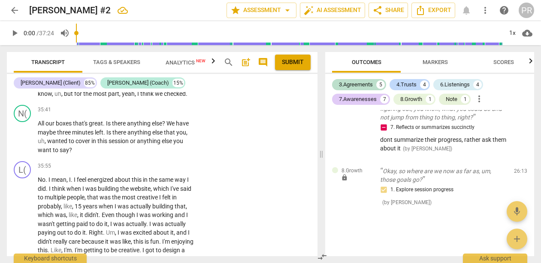
type textarea "It sounds to me that you"
type textarea "It sounds to me that you're going to"
type textarea "It sounds to me that you're going to ask"
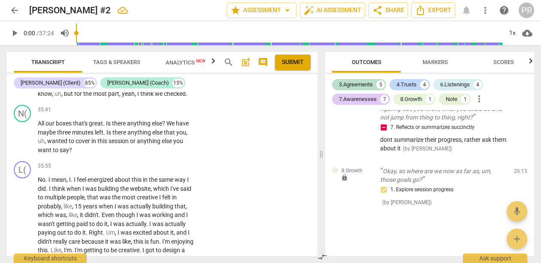
type textarea "It sounds to me that you're going to ask"
type textarea "It sounds to me that you're going to ask her"
type textarea "It sounds to me that you're going to ask her about"
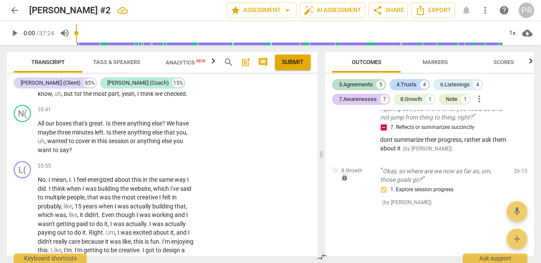
type textarea "It sounds to me that you're going to ask her about the"
type textarea "It sounds to me that you're going to ask her about the progress"
type textarea "It sounds to me that you're going to ask her about the progress in"
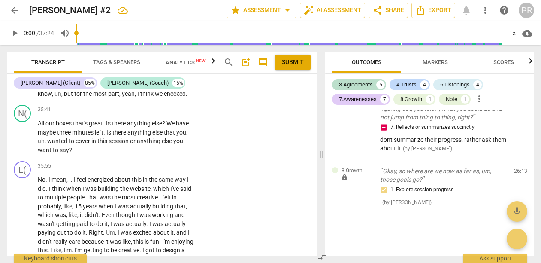
type textarea "It sounds to me that you're going to ask her about the progress in"
type textarea "It sounds to me that you're going to ask her about the progress in reach"
type textarea "It sounds to me that you're going to ask her about the progress in reaching"
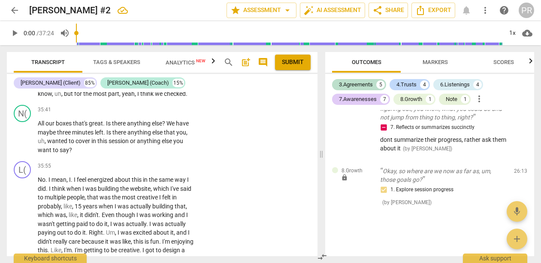
type textarea "It sounds to me that you're going to ask her about the progress in reaching the…"
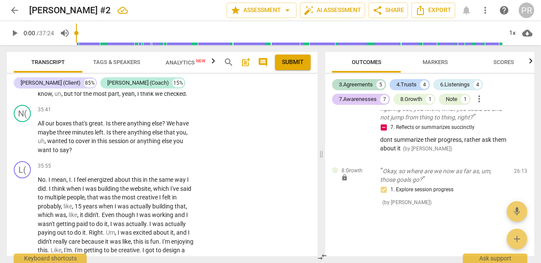
type textarea "It sounds to me that you're going to ask her about the progress in reaching the…"
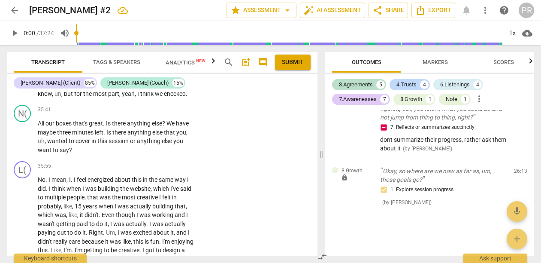
type textarea "It sounds to me that you're going to ask her about the progress in reaching the…"
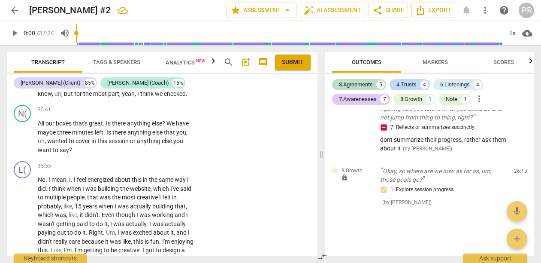
type textarea "It sounds to me that you're going to ask her about the progress in reaching the…"
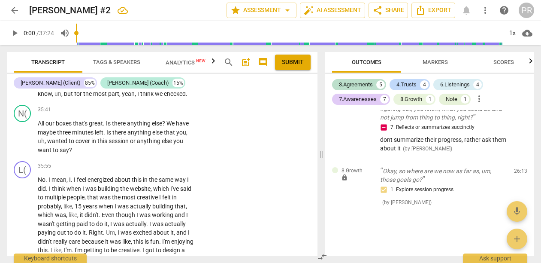
type textarea "It sounds to me that you're going to ask her about the progress in reaching the…"
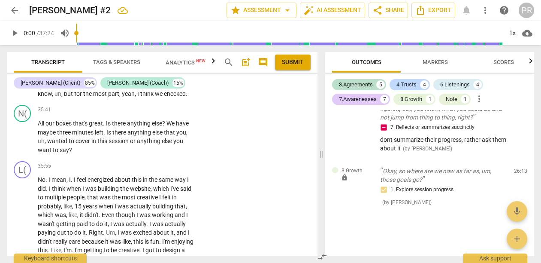
type textarea "It sounds to me that you're going to ask her about the progress in reaching the…"
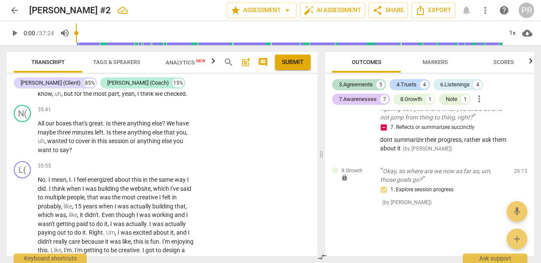
type textarea "It sounds to me that you're going to ask her about the progress in reaching the…"
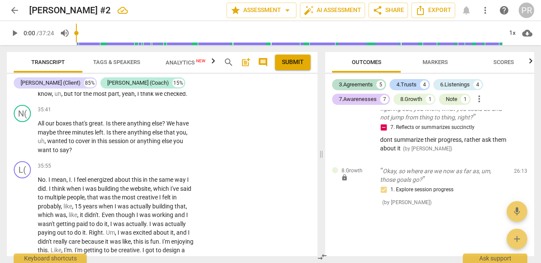
type textarea "It sounds to me that you're going to ask her about the progress in reaching the…"
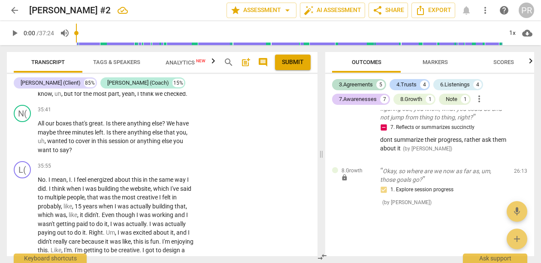
type textarea "It sounds to me that you're going to ask her about the progress in reaching the…"
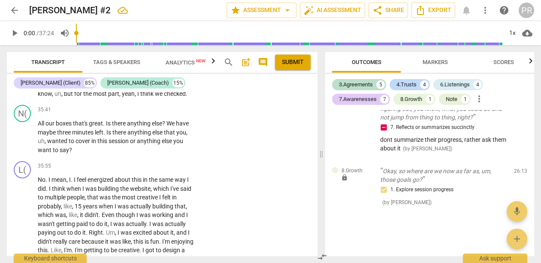
type textarea "It sounds to me that you're going to ask her about the progress in reaching the…"
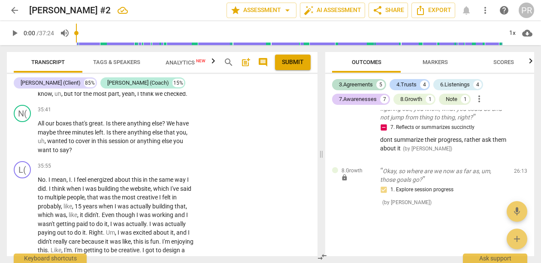
type textarea "It sounds to me that you're going to ask her about the progress in reaching the…"
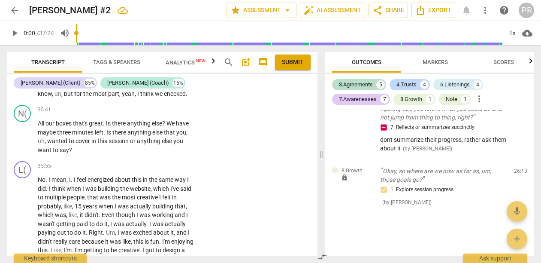
type textarea "It sounds to me that you're going to ask her about the progress in reaching the…"
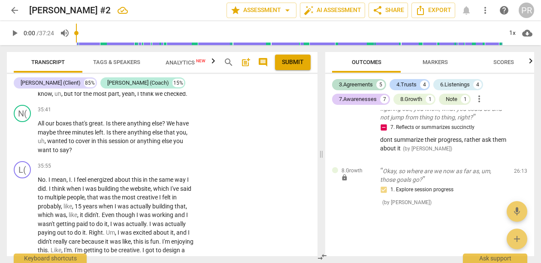
type textarea "It sounds to me that you're going to ask her about the progress in reaching the…"
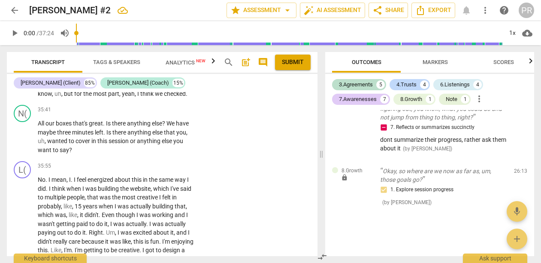
type textarea "It sounds to me that you're going to ask her about the progress in reaching the…"
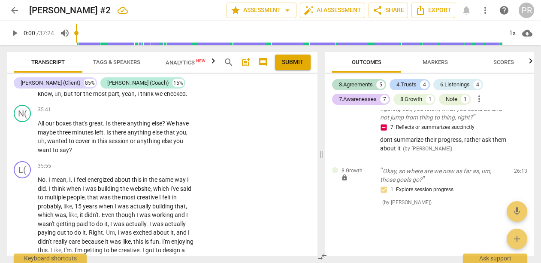
scroll to position [8, 0]
type textarea "It sounds to me that you're going to ask her about the progress in reaching the…"
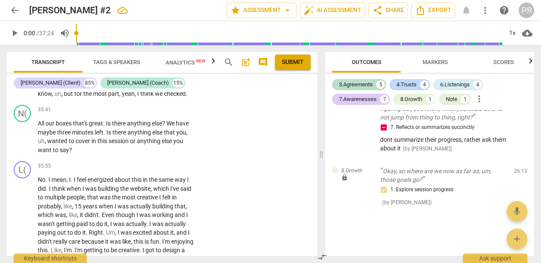
type textarea "It sounds to me that you're going to ask her about the progress in reaching the…"
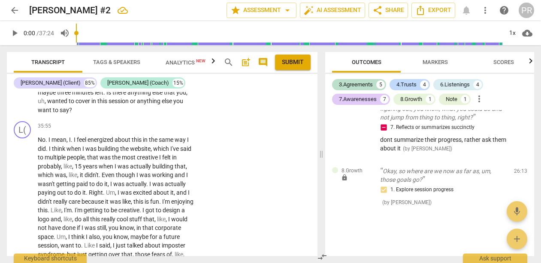
scroll to position [6385, 0]
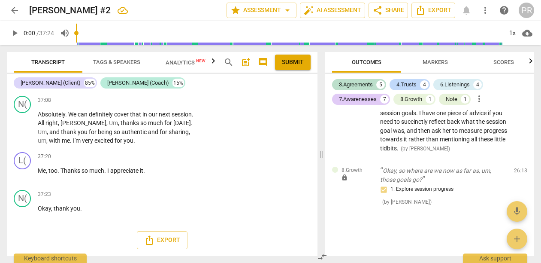
scroll to position [6979, 0]
drag, startPoint x: 39, startPoint y: 203, endPoint x: 176, endPoint y: 221, distance: 138.2
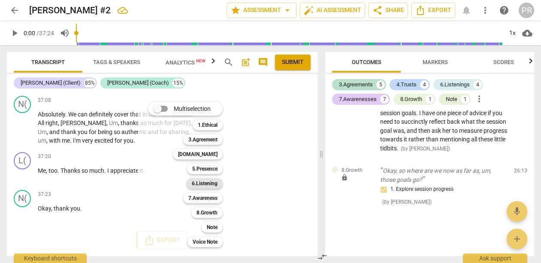
click at [218, 186] on b "6.Listening" at bounding box center [205, 183] width 26 height 10
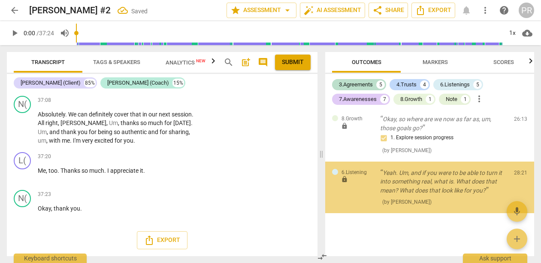
scroll to position [7103, 0]
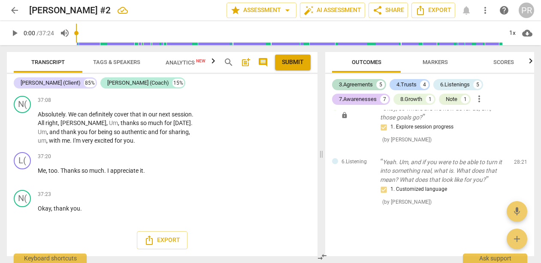
drag, startPoint x: 117, startPoint y: 108, endPoint x: 111, endPoint y: 130, distance: 22.7
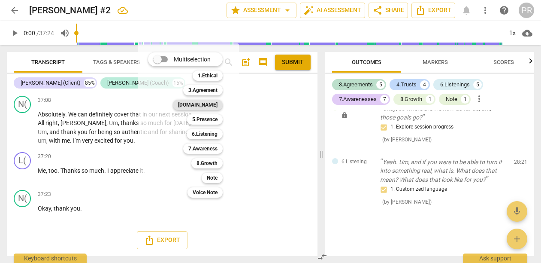
click at [218, 108] on b "[DOMAIN_NAME]" at bounding box center [197, 105] width 39 height 10
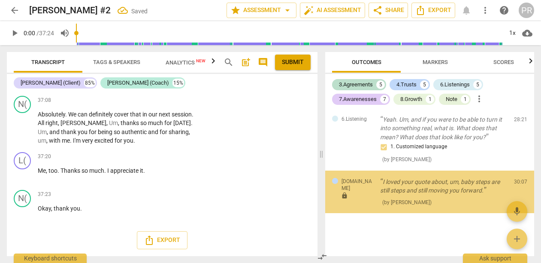
scroll to position [2024, 0]
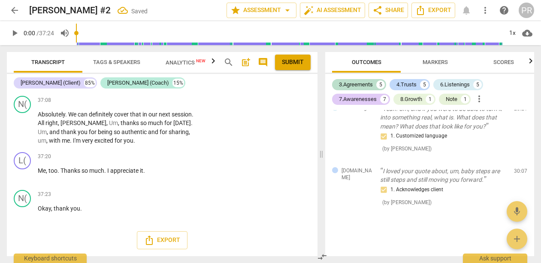
drag, startPoint x: 111, startPoint y: 137, endPoint x: 181, endPoint y: 158, distance: 73.1
drag, startPoint x: 116, startPoint y: 138, endPoint x: 157, endPoint y: 168, distance: 51.0
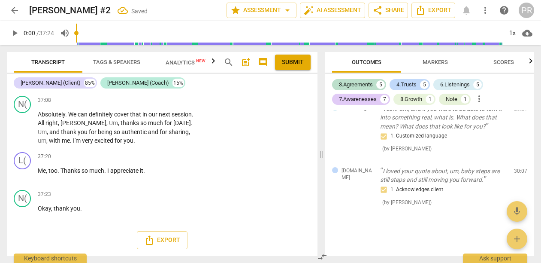
drag, startPoint x: 110, startPoint y: 136, endPoint x: 133, endPoint y: 177, distance: 46.9
click at [133, 177] on div "L( play_arrow pause 00:03 + Add competency keyboard_arrow_right Liz . Hey , how…" at bounding box center [162, 174] width 311 height 164
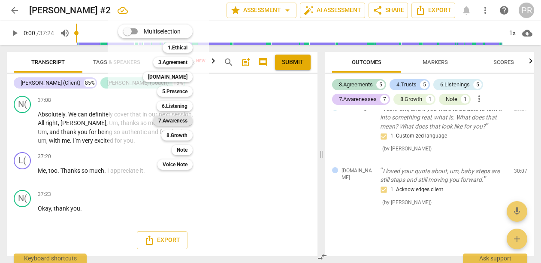
click at [188, 121] on b "7.Awareness" at bounding box center [172, 120] width 29 height 10
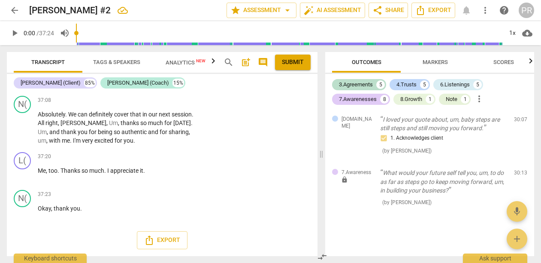
scroll to position [7513, 0]
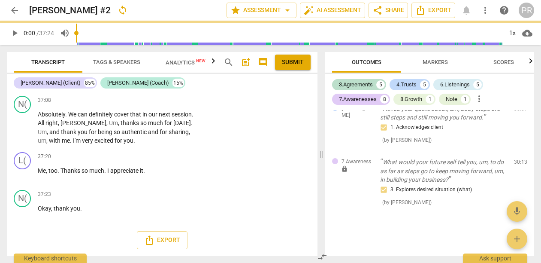
scroll to position [7844, 0]
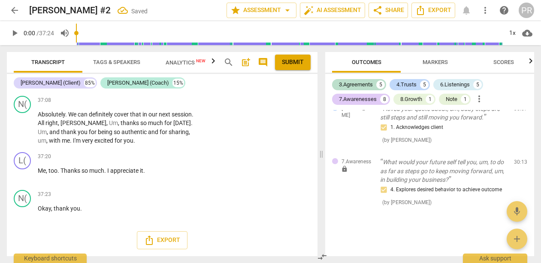
drag, startPoint x: 79, startPoint y: 122, endPoint x: 98, endPoint y: 144, distance: 28.6
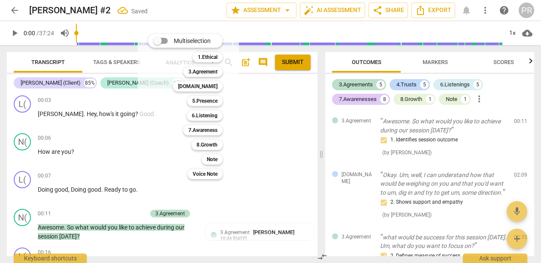
scroll to position [2101, 0]
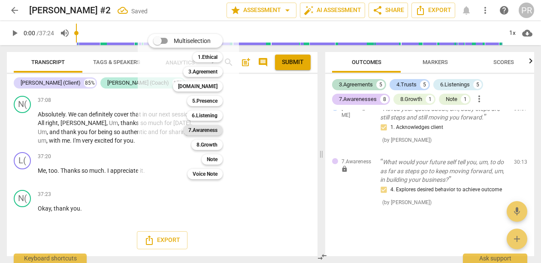
click at [218, 131] on b "7.Awareness" at bounding box center [202, 130] width 29 height 10
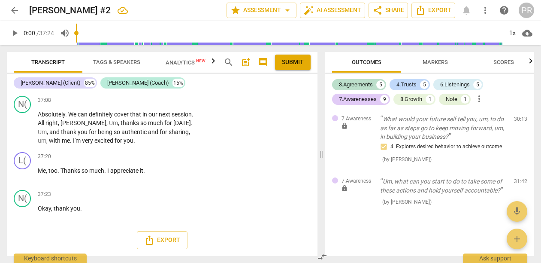
scroll to position [7816, 0]
click at [296, 173] on li "Delete" at bounding box center [303, 172] width 30 height 16
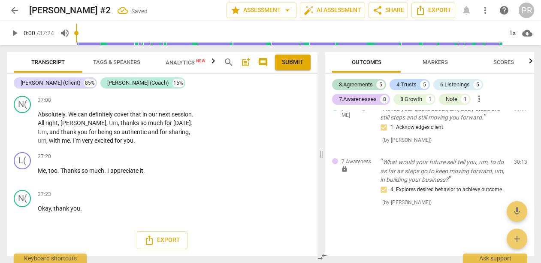
scroll to position [2126, 0]
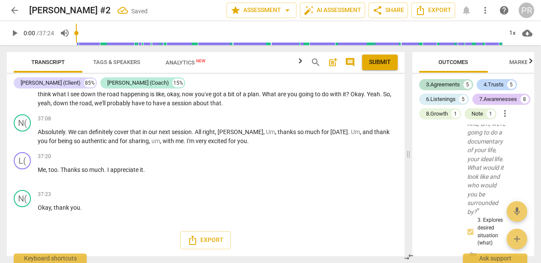
scroll to position [6915, 0]
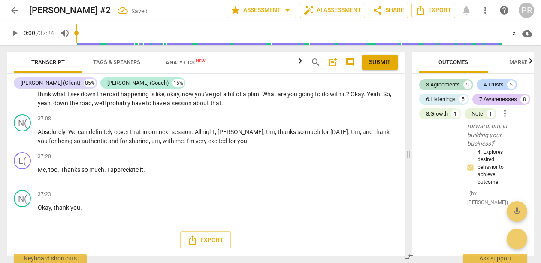
drag, startPoint x: 269, startPoint y: 151, endPoint x: 331, endPoint y: 150, distance: 61.8
click at [407, 142] on span at bounding box center [408, 154] width 5 height 218
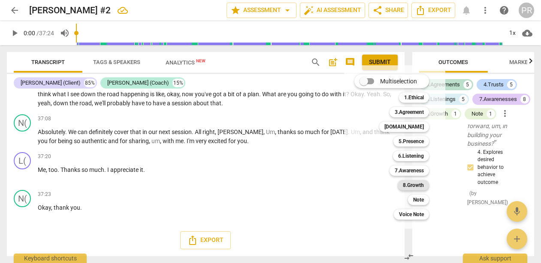
click at [420, 185] on b "8.Growth" at bounding box center [413, 185] width 21 height 10
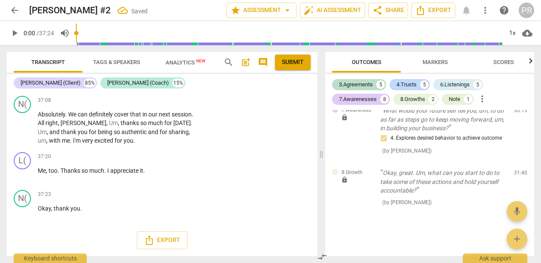
scroll to position [7941, 0]
checkbox input "true"
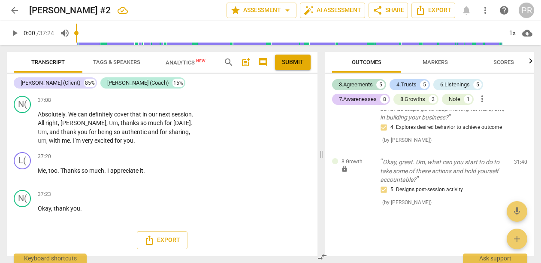
scroll to position [8261, 0]
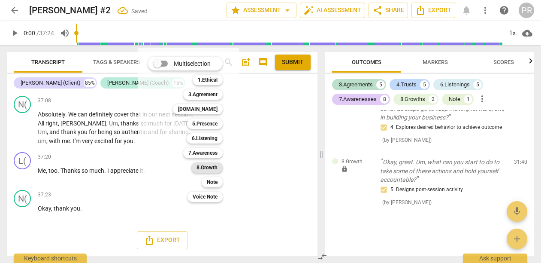
click at [217, 169] on b "8.Growth" at bounding box center [207, 167] width 21 height 10
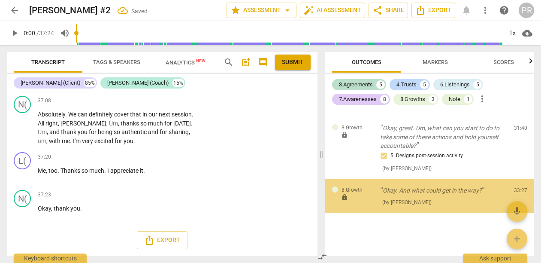
scroll to position [8493, 0]
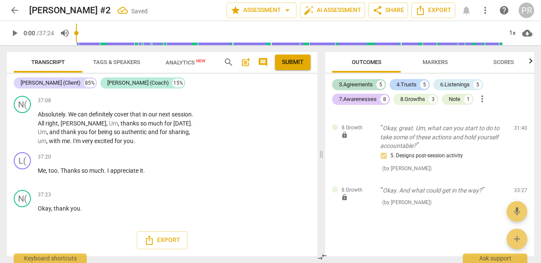
checkbox input "true"
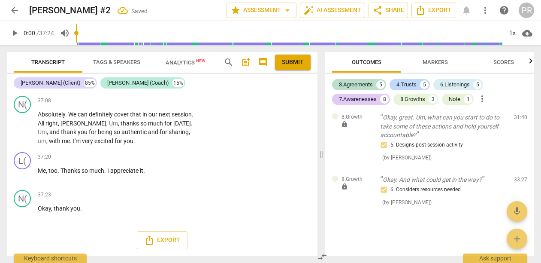
scroll to position [8532, 0]
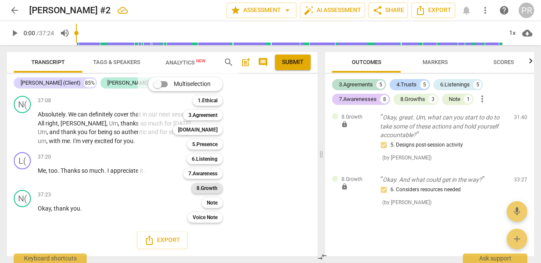
click at [218, 184] on b "8.Growth" at bounding box center [207, 188] width 21 height 10
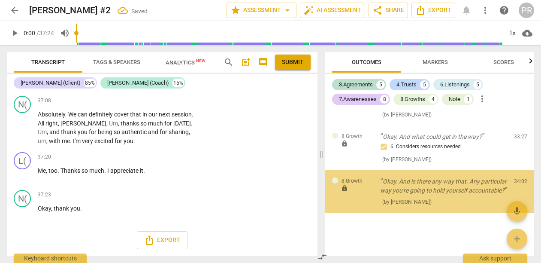
scroll to position [2317, 0]
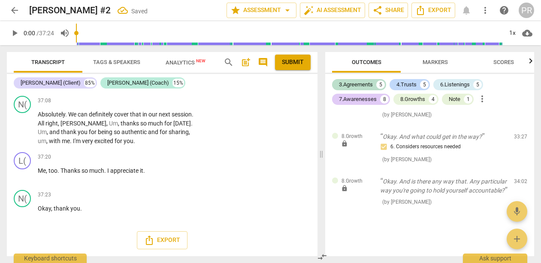
checkbox input "true"
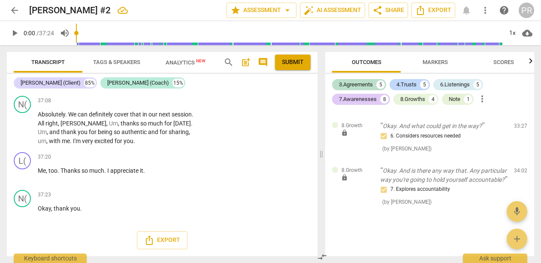
scroll to position [8876, 0]
drag, startPoint x: 39, startPoint y: 143, endPoint x: 102, endPoint y: 154, distance: 63.7
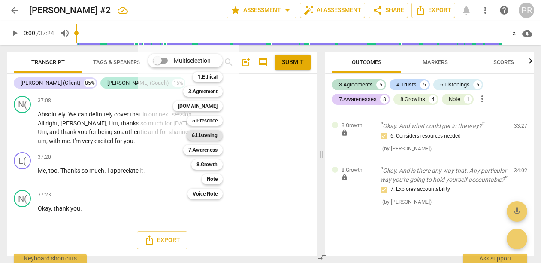
click at [218, 135] on b "6.Listening" at bounding box center [205, 135] width 26 height 10
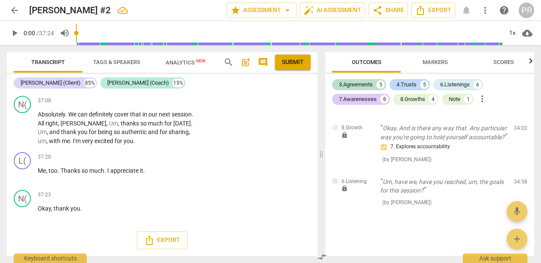
scroll to position [8915, 0]
click at [303, 124] on li "Delete" at bounding box center [303, 125] width 30 height 16
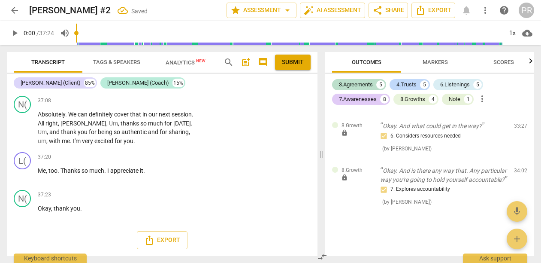
scroll to position [8868, 0]
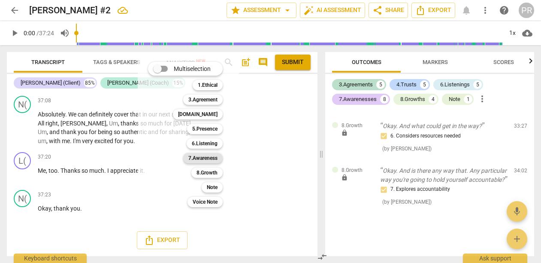
click at [215, 157] on b "7.Awareness" at bounding box center [202, 158] width 29 height 10
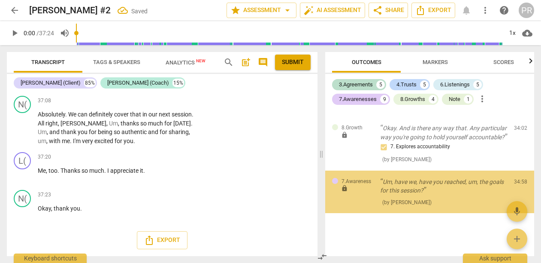
scroll to position [2377, 0]
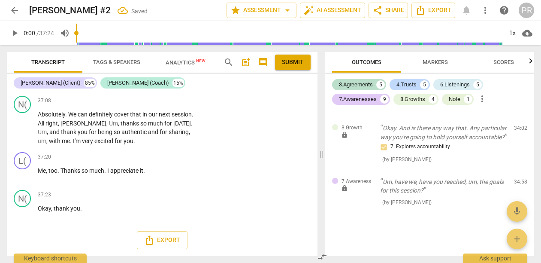
checkbox input "true"
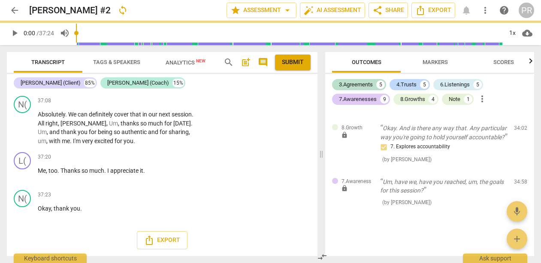
type textarea "Y"
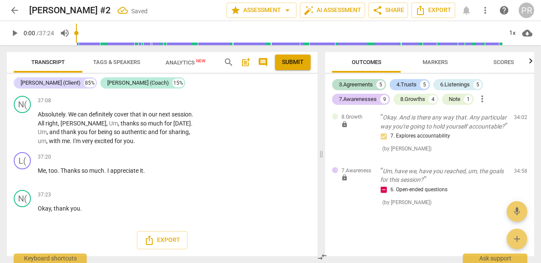
type textarea "Ye"
type textarea "Yes"
type textarea "Yes o"
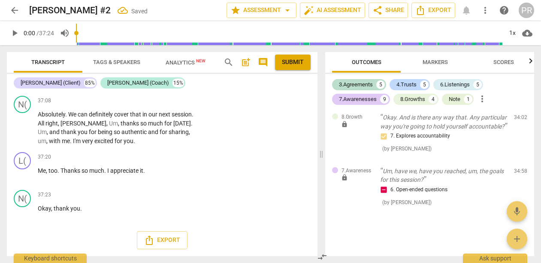
type textarea "Yes o"
type textarea "Yes or"
type textarea "Yes or N"
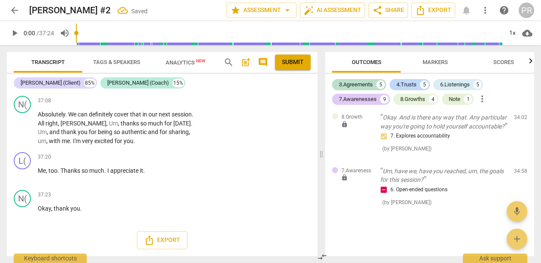
type textarea "Yes or No"
drag, startPoint x: 42, startPoint y: 110, endPoint x: 168, endPoint y: 158, distance: 135.1
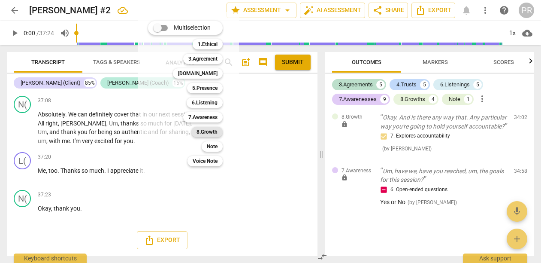
click at [218, 128] on b "8.Growth" at bounding box center [207, 132] width 21 height 10
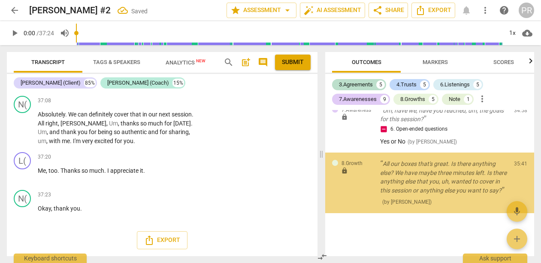
scroll to position [2464, 0]
checkbox input "true"
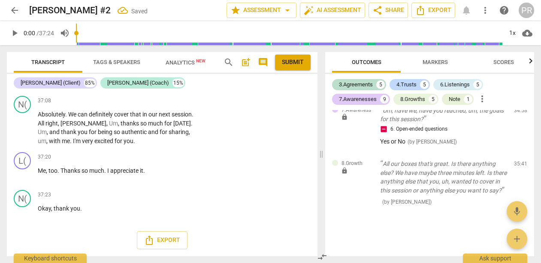
type textarea "J"
type textarea "Ju"
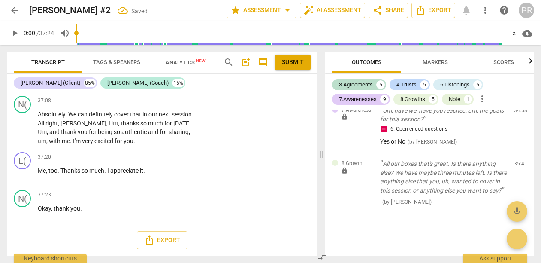
type textarea "Jus"
type textarea "Just"
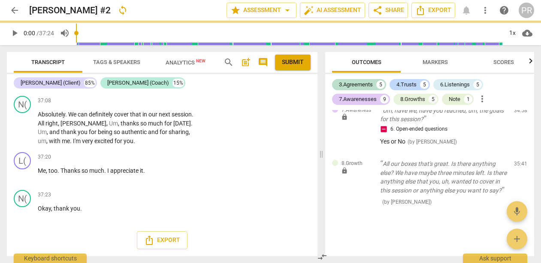
type textarea "Just a"
type textarea "Just as"
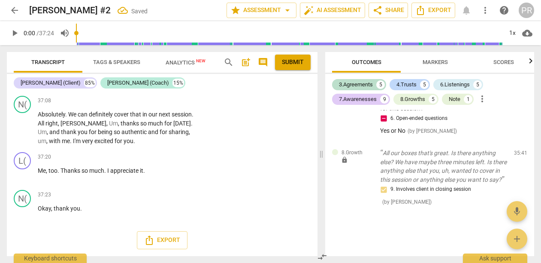
type textarea "Just ask"
type textarea "Just ask o"
type textarea "Just ask on"
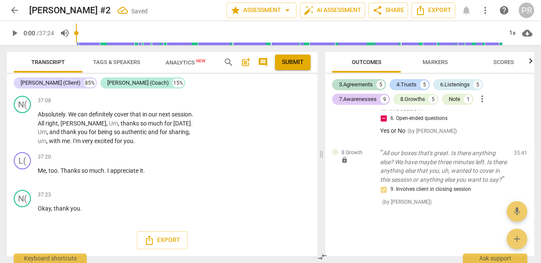
type textarea "Just ask on"
type textarea "Just ask onc"
type textarea "Just ask once"
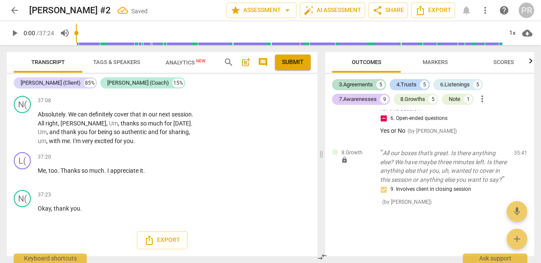
type textarea "Just ask once)"
type textarea "(Just ask once)"
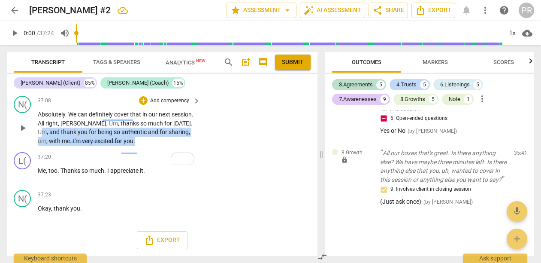
drag, startPoint x: 74, startPoint y: 189, endPoint x: 115, endPoint y: 209, distance: 45.5
click at [116, 145] on p "Absolutely . We can definitely cover that in our next session . All right , Liz…" at bounding box center [117, 127] width 158 height 35
click at [143, 105] on div "+" at bounding box center [143, 100] width 9 height 9
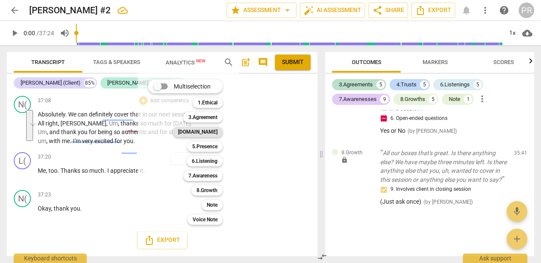
click at [217, 134] on b "[DOMAIN_NAME]" at bounding box center [197, 132] width 39 height 10
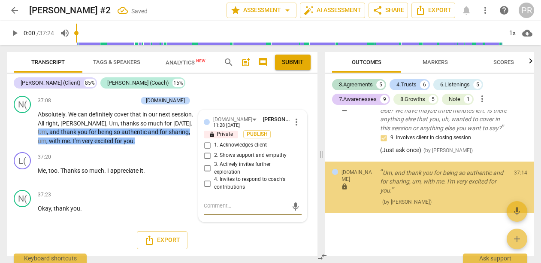
scroll to position [2552, 0]
click at [209, 140] on input "1. Acknowledges client" at bounding box center [207, 145] width 14 height 10
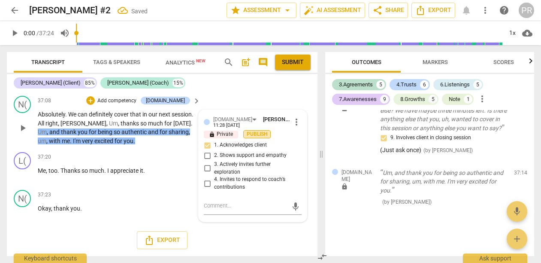
click at [252, 130] on span "Publish" at bounding box center [257, 133] width 13 height 7
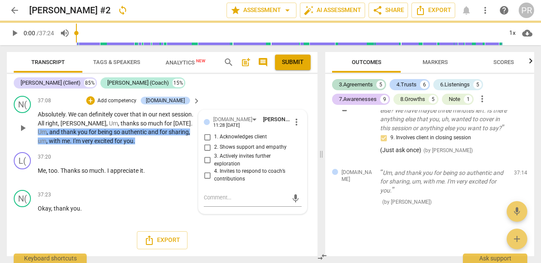
checkbox input "true"
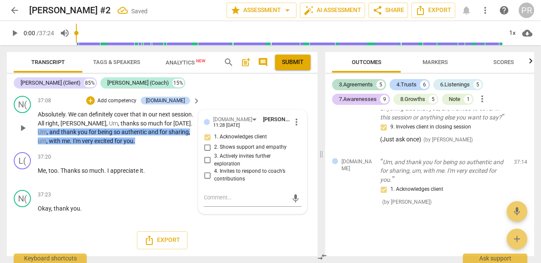
scroll to position [9544, 0]
click at [137, 105] on p "Add competency" at bounding box center [117, 101] width 41 height 8
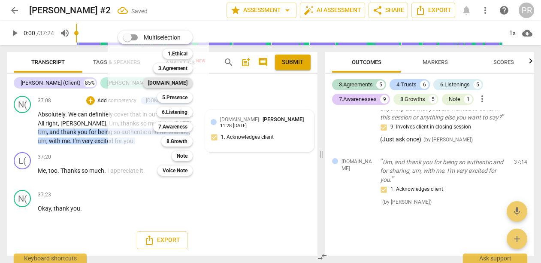
click at [188, 84] on b "[DOMAIN_NAME]" at bounding box center [167, 83] width 39 height 10
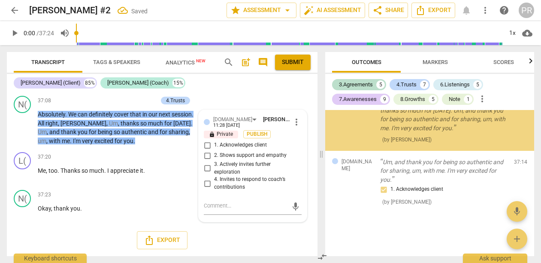
scroll to position [2569, 0]
click at [209, 161] on input "2. Shows support and empathy" at bounding box center [207, 155] width 14 height 10
checkbox input "true"
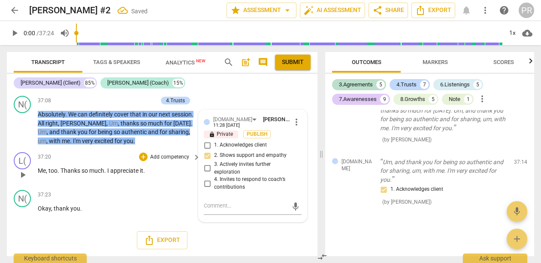
click at [143, 186] on div "L( play_arrow pause 37:20 + Add competency keyboard_arrow_right Me , too . Than…" at bounding box center [162, 168] width 311 height 38
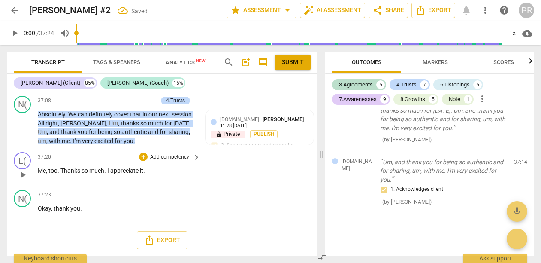
scroll to position [9567, 0]
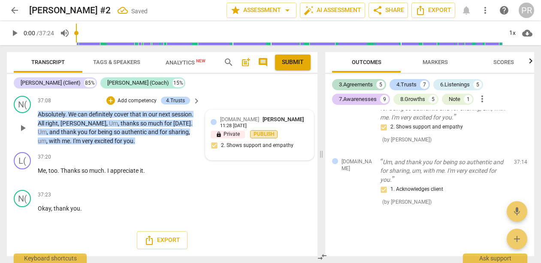
click at [265, 130] on span "Publish" at bounding box center [264, 133] width 13 height 7
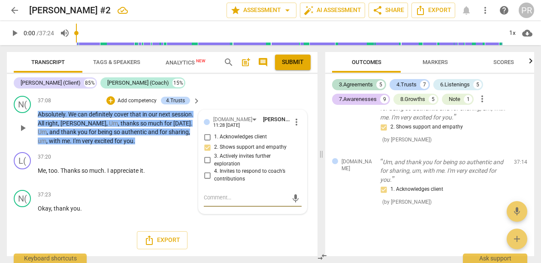
scroll to position [9033, 0]
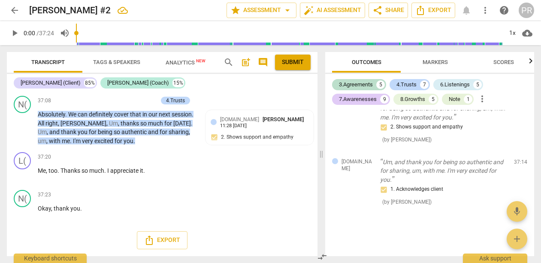
click at [267, 232] on div "L( play_arrow pause 00:03 + Add competency keyboard_arrow_right Liz . Hey , how…" at bounding box center [162, 174] width 311 height 164
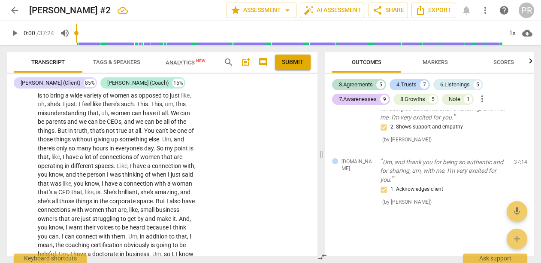
scroll to position [4061, 0]
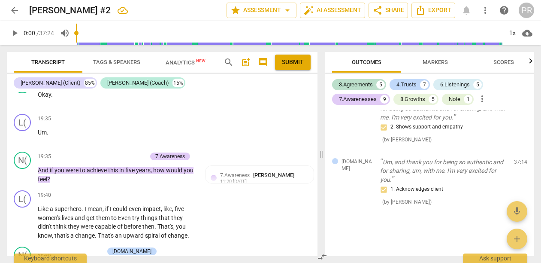
scroll to position [3290, 0]
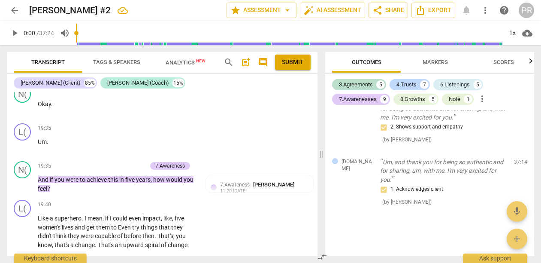
scroll to position [3310, 0]
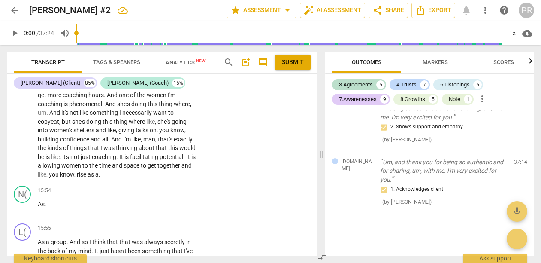
scroll to position [2604, 0]
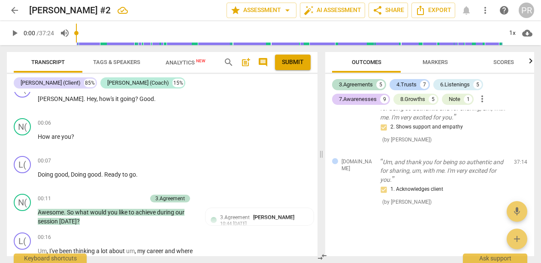
scroll to position [0, 0]
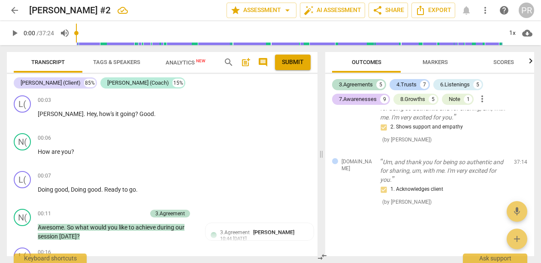
click at [299, 65] on span "Submit" at bounding box center [293, 62] width 22 height 9
click at [420, 9] on span "Export" at bounding box center [434, 10] width 36 height 10
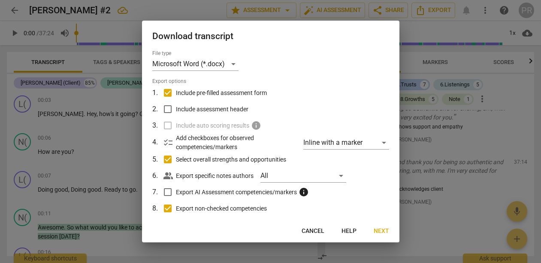
click at [379, 228] on span "Next" at bounding box center [381, 231] width 15 height 9
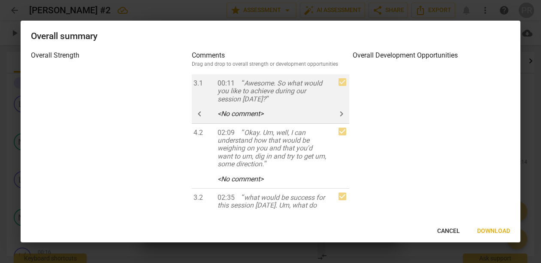
click at [200, 119] on span "keyboard_arrow_left" at bounding box center [199, 114] width 10 height 10
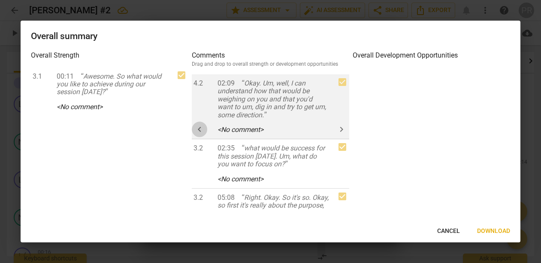
click at [203, 134] on span "keyboard_arrow_left" at bounding box center [199, 129] width 10 height 10
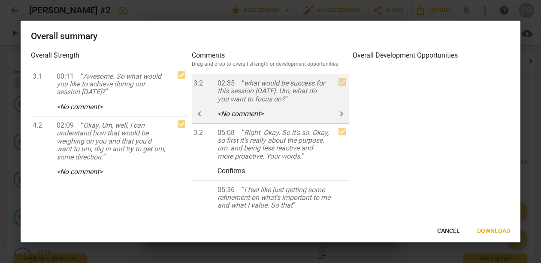
click at [202, 119] on span "keyboard_arrow_left" at bounding box center [199, 114] width 10 height 10
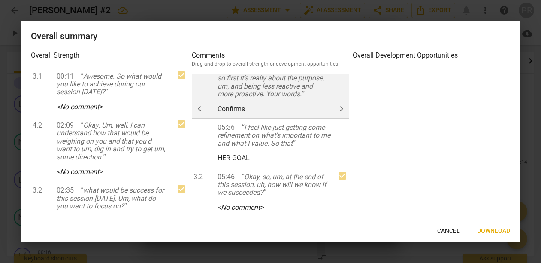
scroll to position [17, 0]
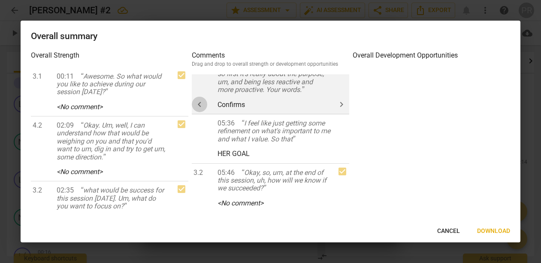
click at [201, 109] on span "keyboard_arrow_left" at bounding box center [199, 104] width 10 height 10
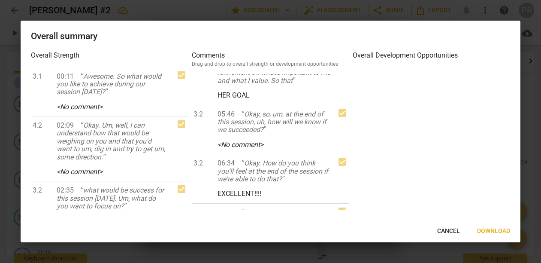
scroll to position [17, 0]
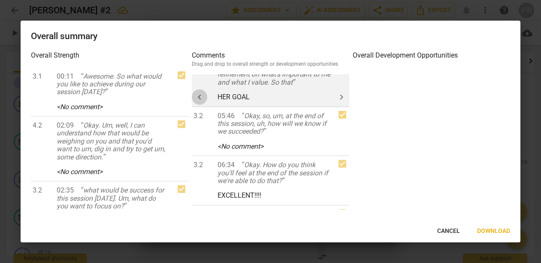
click at [203, 102] on span "keyboard_arrow_left" at bounding box center [199, 97] width 10 height 10
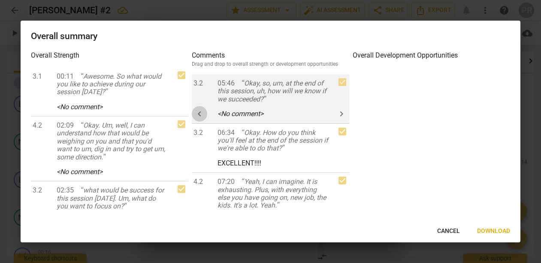
click at [197, 119] on span "keyboard_arrow_left" at bounding box center [199, 114] width 10 height 10
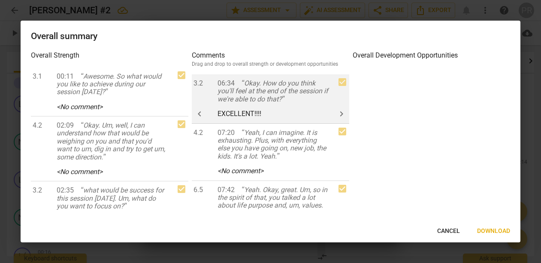
click at [200, 121] on button "keyboard_arrow_left" at bounding box center [199, 113] width 15 height 15
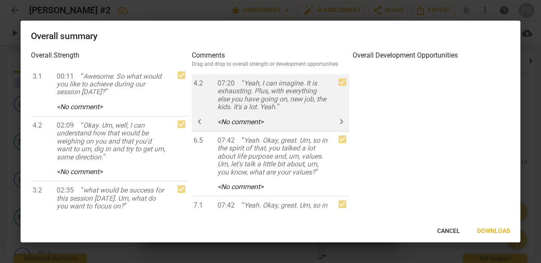
click at [201, 129] on button "keyboard_arrow_left" at bounding box center [199, 121] width 15 height 15
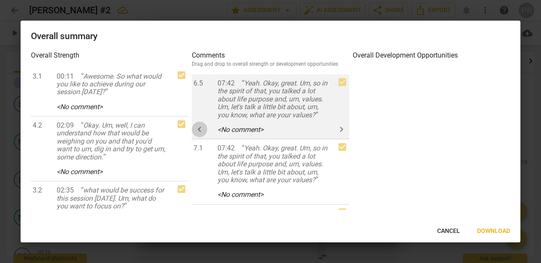
click at [201, 134] on span "keyboard_arrow_left" at bounding box center [199, 129] width 10 height 10
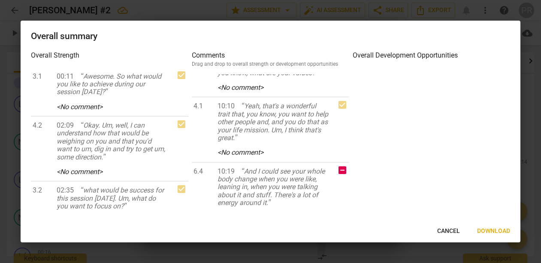
scroll to position [49, 0]
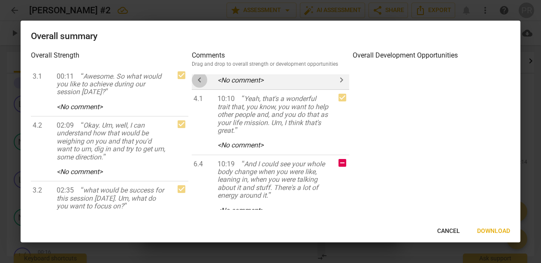
click at [204, 85] on span "keyboard_arrow_left" at bounding box center [199, 80] width 10 height 10
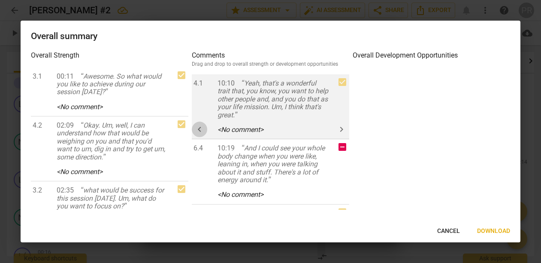
click at [201, 134] on span "keyboard_arrow_left" at bounding box center [199, 129] width 10 height 10
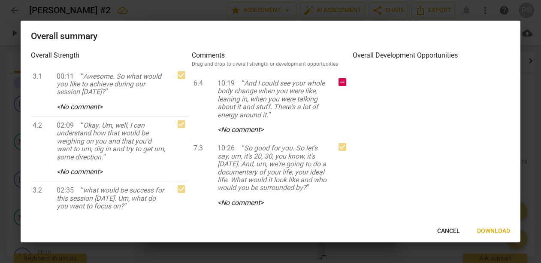
click at [0, 0] on span "keyboard_arrow_left" at bounding box center [0, 0] width 0 height 0
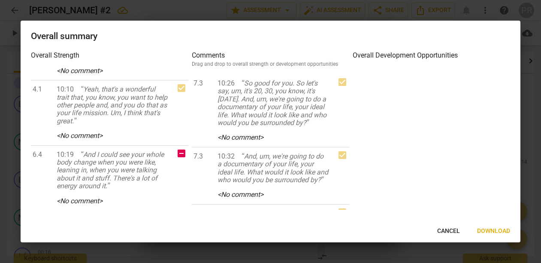
scroll to position [806, 0]
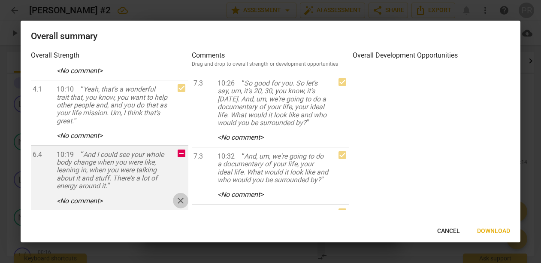
click at [177, 199] on span "close" at bounding box center [181, 200] width 10 height 10
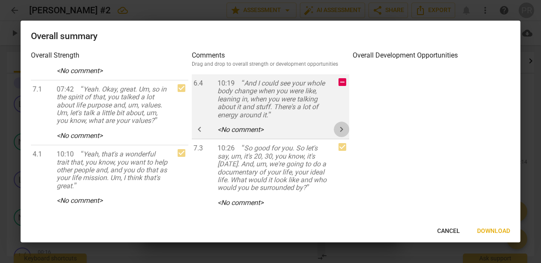
click at [340, 134] on span "keyboard_arrow_right" at bounding box center [342, 129] width 10 height 10
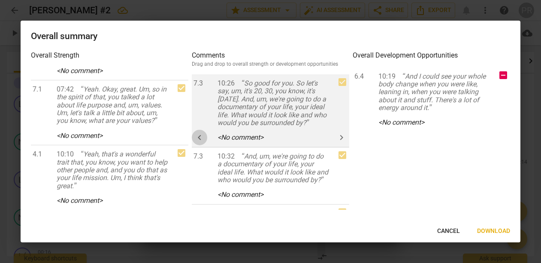
click at [203, 143] on span "keyboard_arrow_left" at bounding box center [199, 137] width 10 height 10
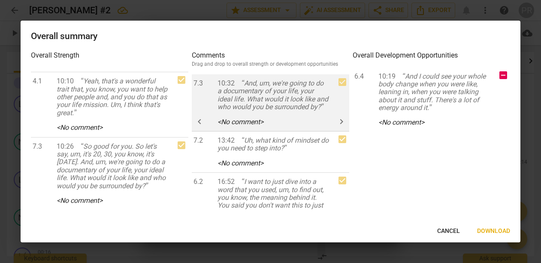
click at [197, 127] on span "keyboard_arrow_left" at bounding box center [199, 121] width 10 height 10
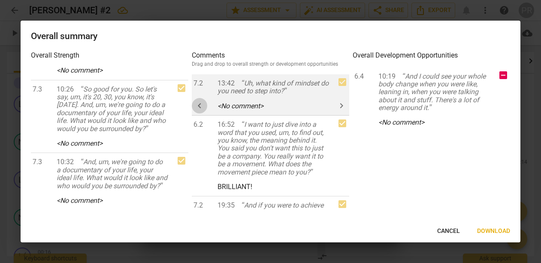
click at [204, 111] on span "keyboard_arrow_left" at bounding box center [199, 105] width 10 height 10
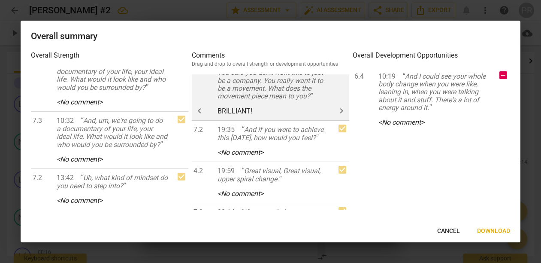
scroll to position [49, 0]
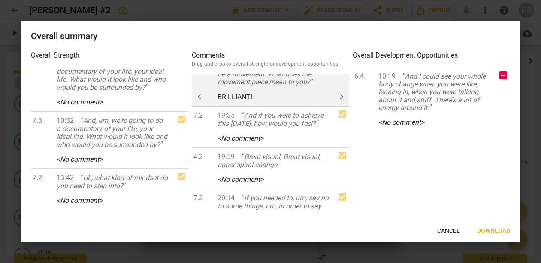
click at [203, 102] on span "keyboard_arrow_left" at bounding box center [199, 96] width 10 height 10
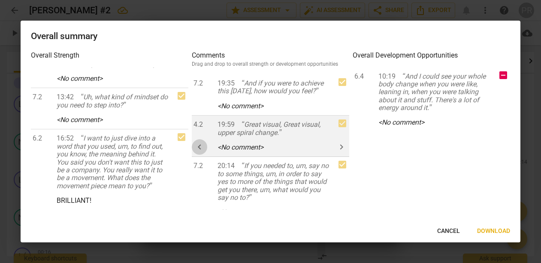
click at [202, 152] on span "keyboard_arrow_left" at bounding box center [199, 147] width 10 height 10
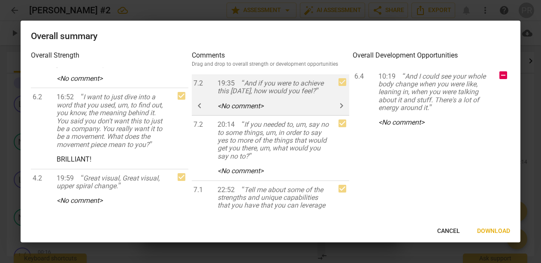
click at [200, 111] on span "keyboard_arrow_left" at bounding box center [199, 105] width 10 height 10
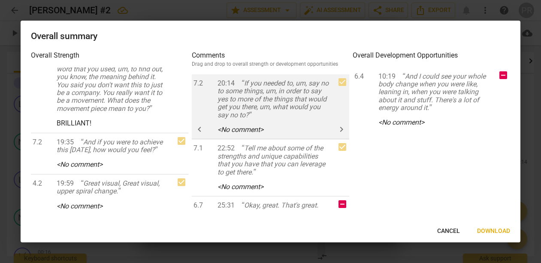
scroll to position [3, 0]
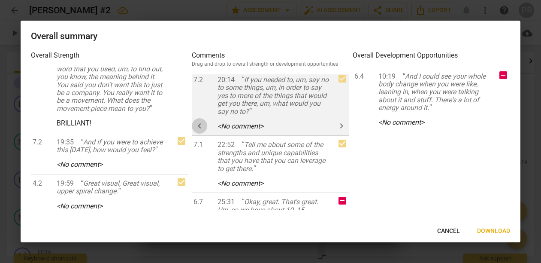
click at [203, 131] on span "keyboard_arrow_left" at bounding box center [199, 126] width 10 height 10
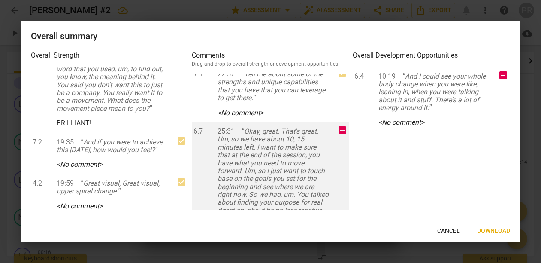
scroll to position [9, 0]
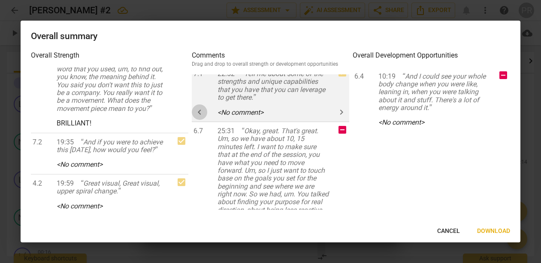
click at [202, 120] on button "keyboard_arrow_left" at bounding box center [199, 111] width 15 height 15
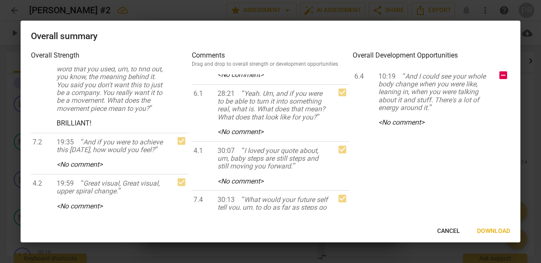
scroll to position [234, 0]
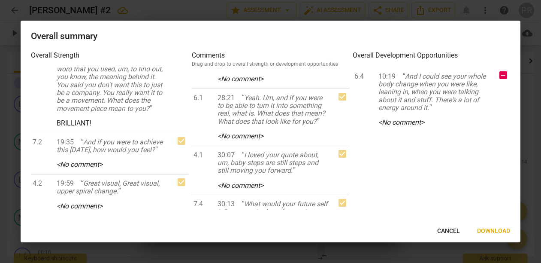
click at [341, 42] on span "keyboard_arrow_right" at bounding box center [342, 37] width 10 height 10
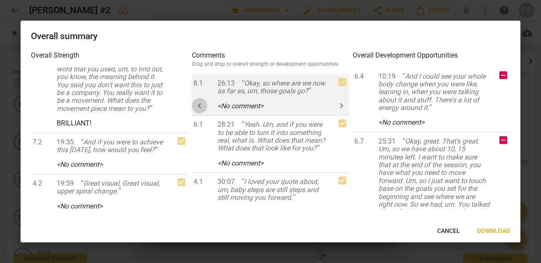
click at [201, 111] on span "keyboard_arrow_left" at bounding box center [199, 105] width 10 height 10
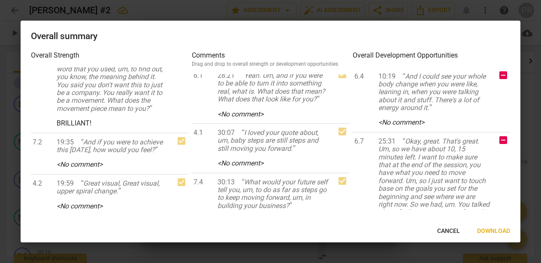
scroll to position [9, 0]
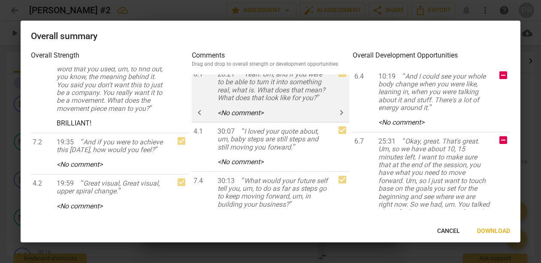
click at [201, 118] on span "keyboard_arrow_left" at bounding box center [199, 112] width 10 height 10
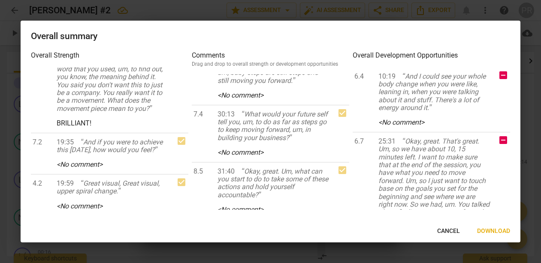
scroll to position [19, 0]
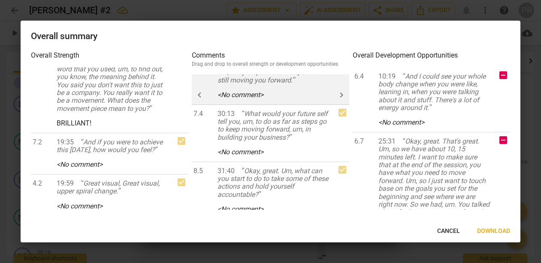
click at [201, 100] on span "keyboard_arrow_left" at bounding box center [199, 95] width 10 height 10
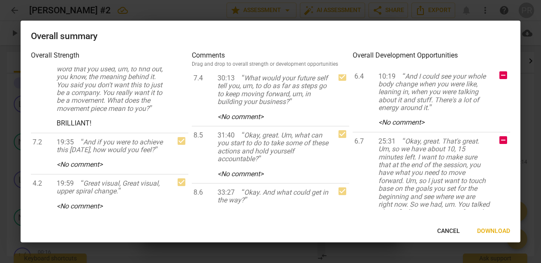
scroll to position [8, 0]
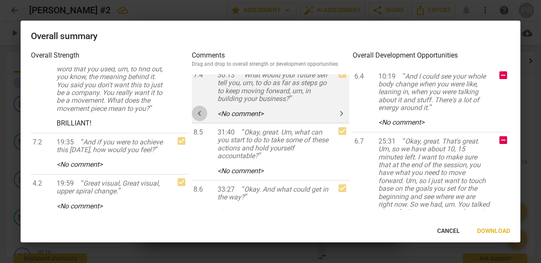
click at [202, 118] on span "keyboard_arrow_left" at bounding box center [199, 113] width 10 height 10
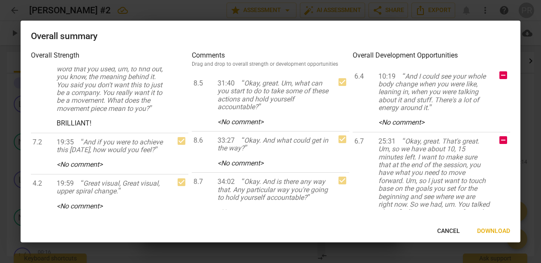
scroll to position [21, 0]
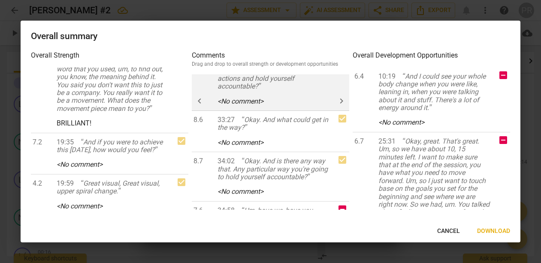
click at [202, 106] on span "keyboard_arrow_left" at bounding box center [199, 101] width 10 height 10
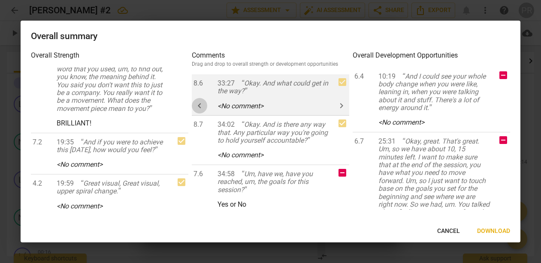
click at [203, 111] on span "keyboard_arrow_left" at bounding box center [199, 105] width 10 height 10
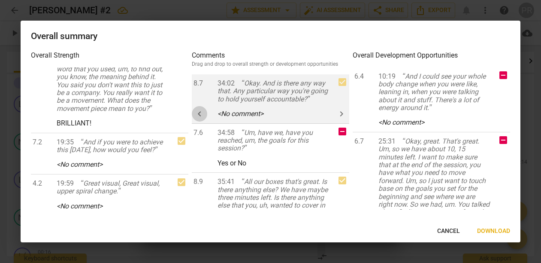
click at [201, 119] on span "keyboard_arrow_left" at bounding box center [199, 114] width 10 height 10
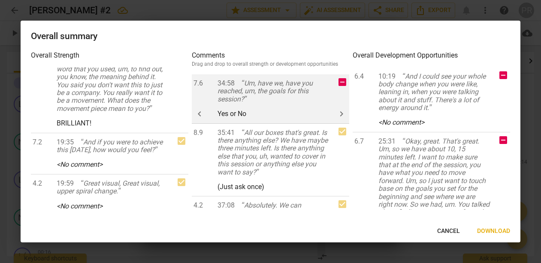
click at [337, 119] on span "keyboard_arrow_right" at bounding box center [342, 114] width 10 height 10
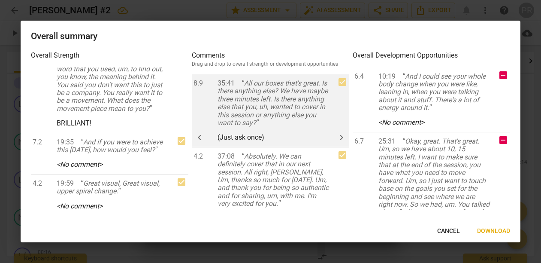
click at [202, 143] on span "keyboard_arrow_left" at bounding box center [199, 137] width 10 height 10
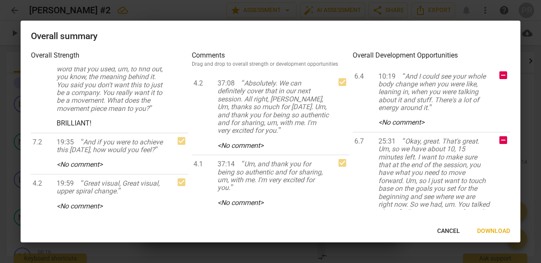
click at [0, 0] on span "keyboard_arrow_left" at bounding box center [0, 0] width 0 height 0
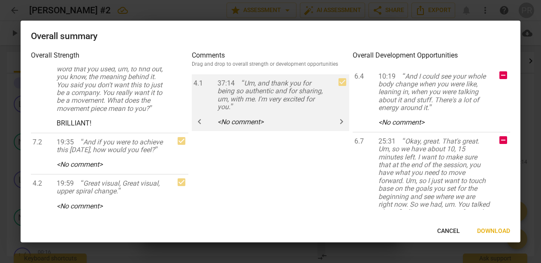
click at [208, 131] on div "4.1 37:14 Um, and thank you for being so authentic and for sharing, um, with me…" at bounding box center [271, 102] width 158 height 57
click at [203, 127] on span "keyboard_arrow_left" at bounding box center [199, 121] width 10 height 10
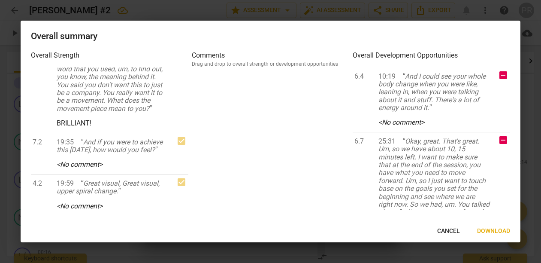
click at [499, 230] on span "Download" at bounding box center [493, 231] width 33 height 9
